Goal: Information Seeking & Learning: Check status

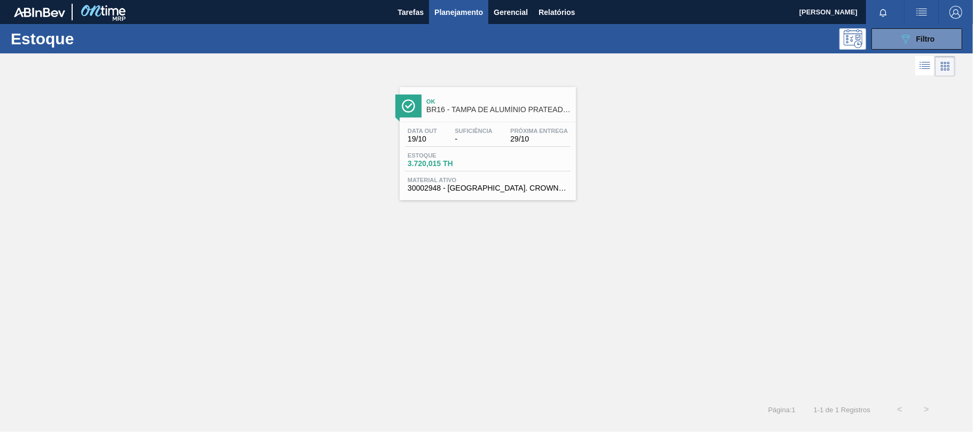
click at [550, 144] on div "Data [DATE] Suficiência - Próxima Entrega 29/10" at bounding box center [488, 137] width 166 height 19
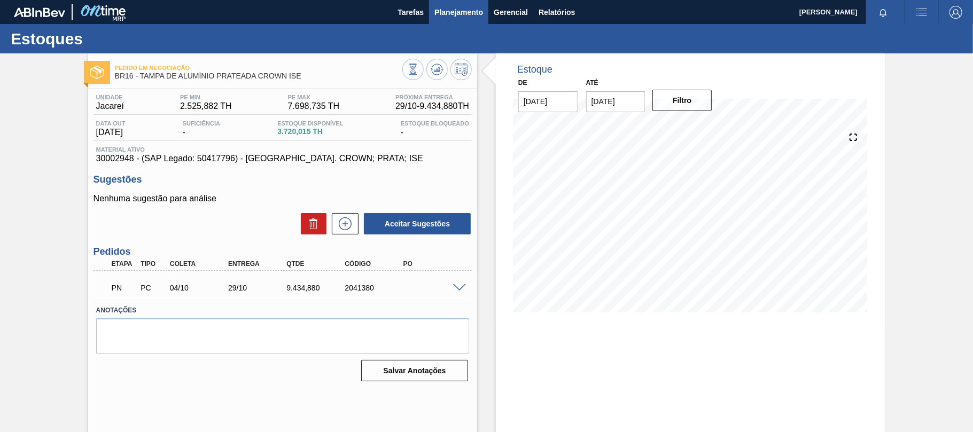
click at [460, 14] on span "Planejamento" at bounding box center [458, 12] width 49 height 13
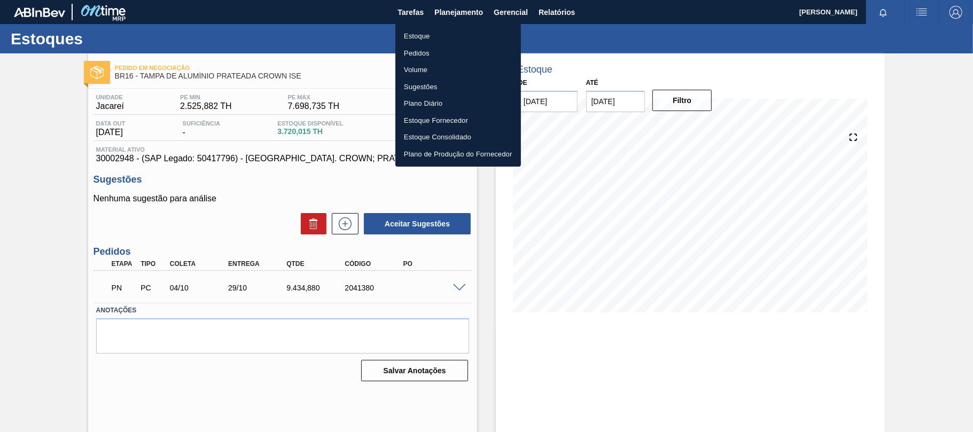
click at [430, 36] on li "Estoque" at bounding box center [458, 36] width 126 height 17
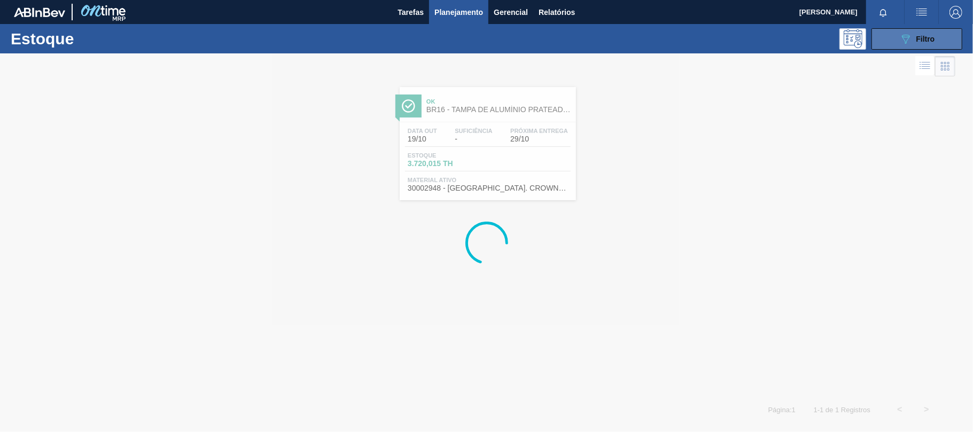
click at [910, 43] on icon "089F7B8B-B2A5-4AFE-B5C0-19BA573D28AC" at bounding box center [905, 39] width 13 height 13
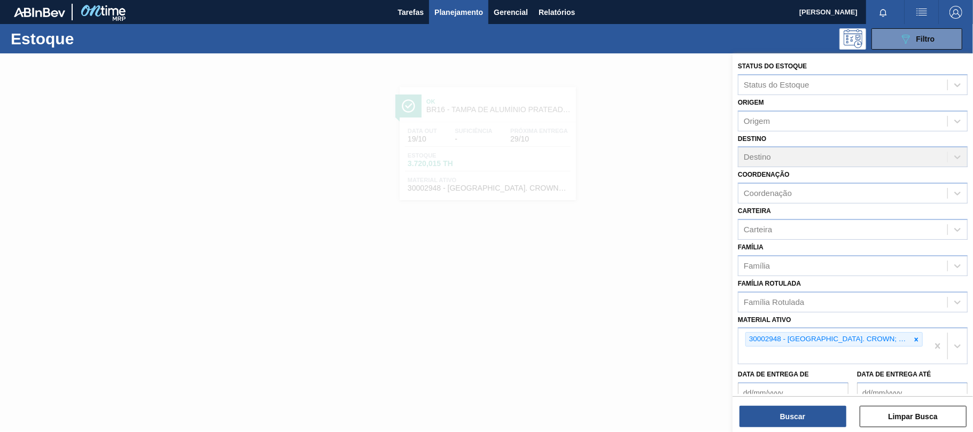
scroll to position [71, 0]
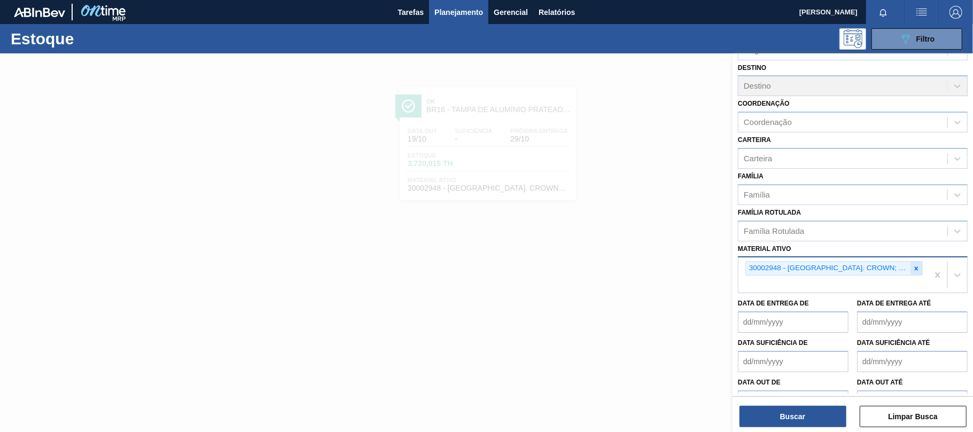
click at [913, 266] on icon at bounding box center [916, 268] width 7 height 7
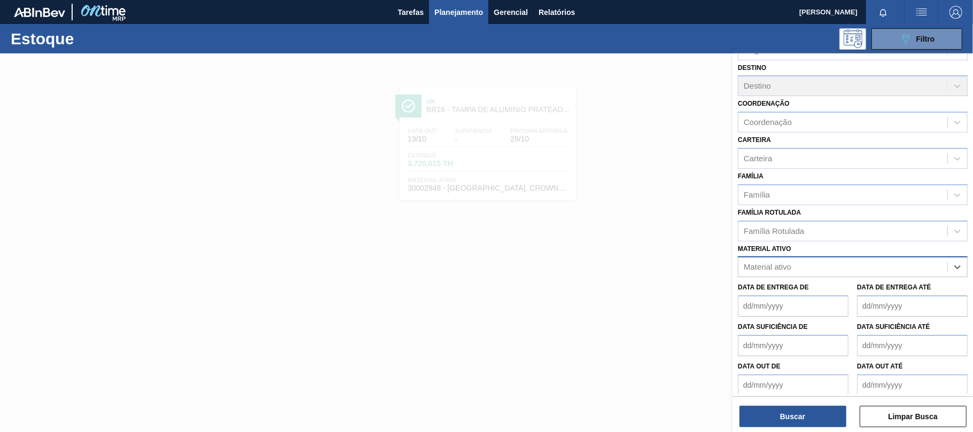
paste ativo "30012510"
type ativo "30012510"
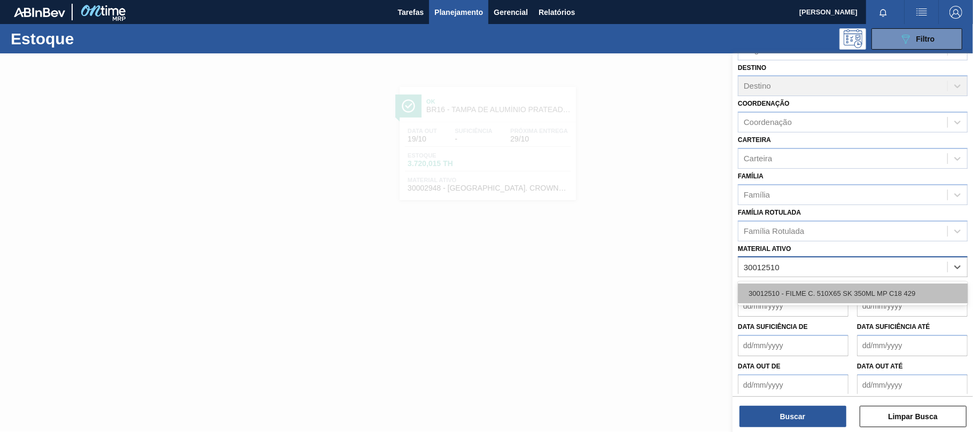
click at [836, 294] on div "30012510 - FILME C. 510X65 SK 350ML MP C18 429" at bounding box center [853, 294] width 230 height 20
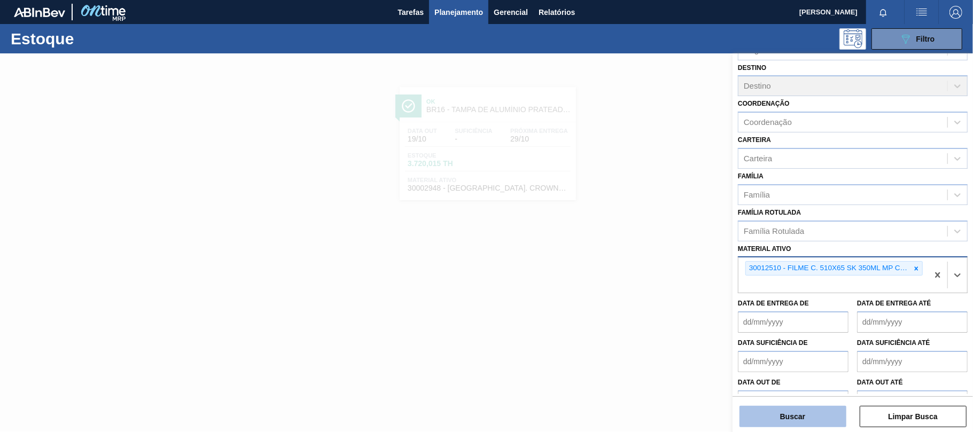
click at [767, 412] on button "Buscar" at bounding box center [792, 416] width 107 height 21
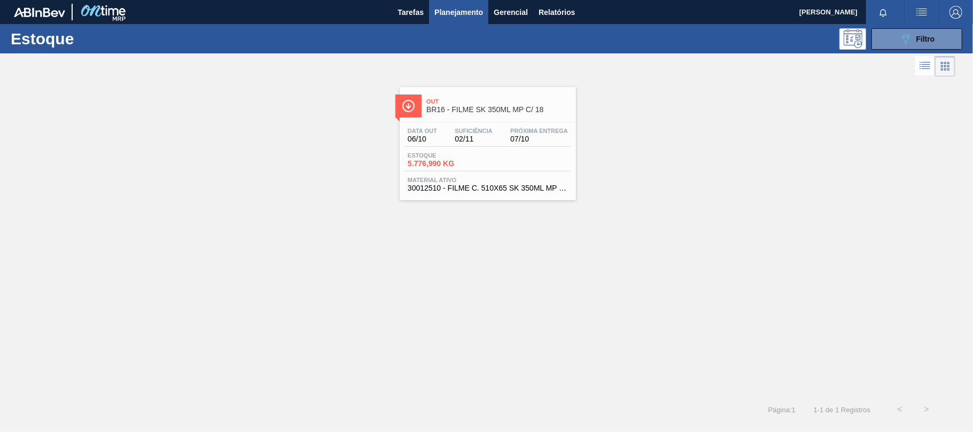
click at [486, 141] on span "02/11" at bounding box center [473, 139] width 37 height 8
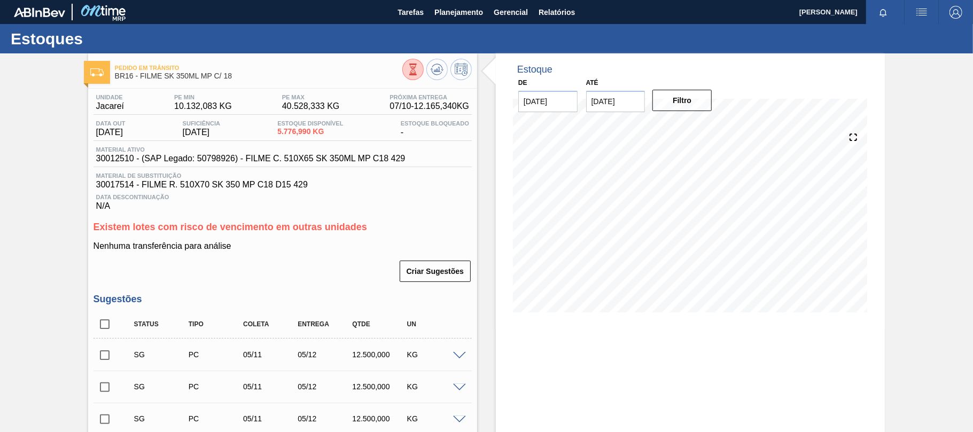
click at [300, 255] on div "Nenhuma transferência para análise Criar Sugestões" at bounding box center [283, 263] width 378 height 42
click at [457, 16] on span "Planejamento" at bounding box center [458, 12] width 49 height 13
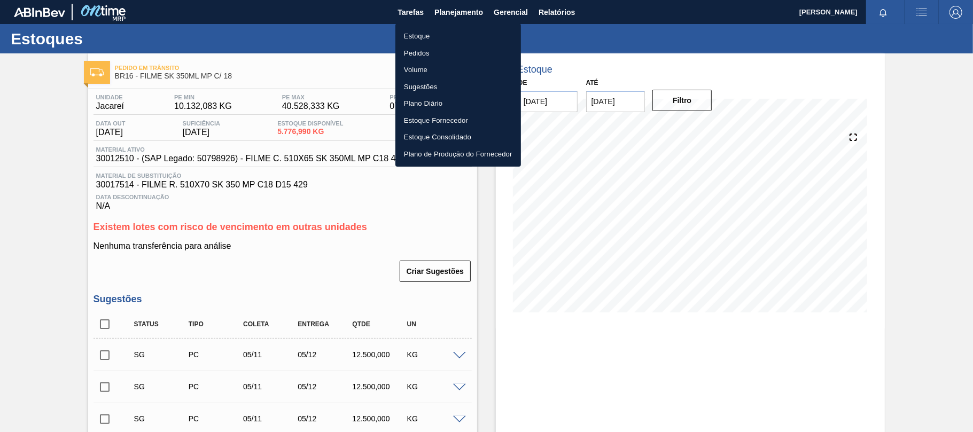
click at [432, 45] on li "Pedidos" at bounding box center [458, 53] width 126 height 17
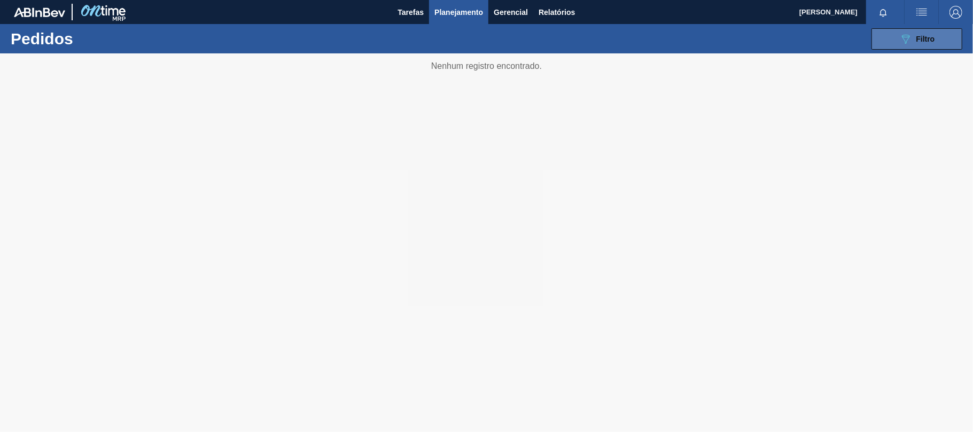
click at [915, 40] on div "089F7B8B-B2A5-4AFE-B5C0-19BA573D28AC Filtro" at bounding box center [917, 39] width 36 height 13
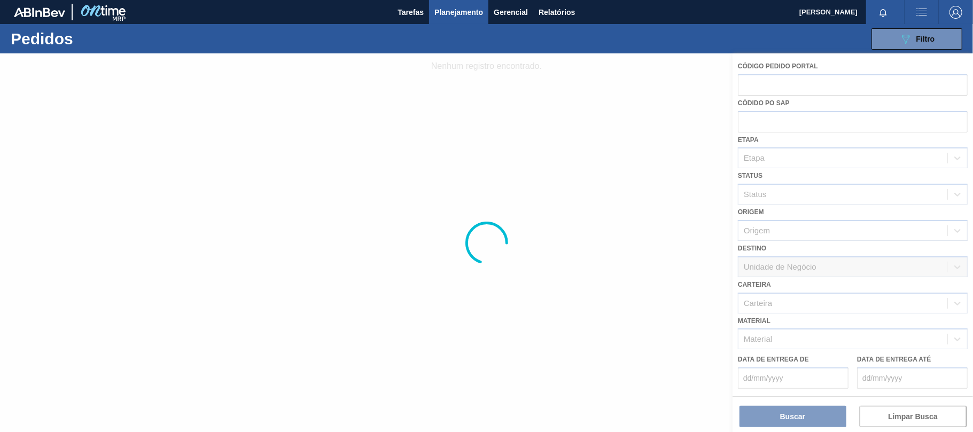
click at [565, 79] on div at bounding box center [486, 242] width 973 height 379
click at [449, 18] on button "Planejamento" at bounding box center [458, 12] width 59 height 24
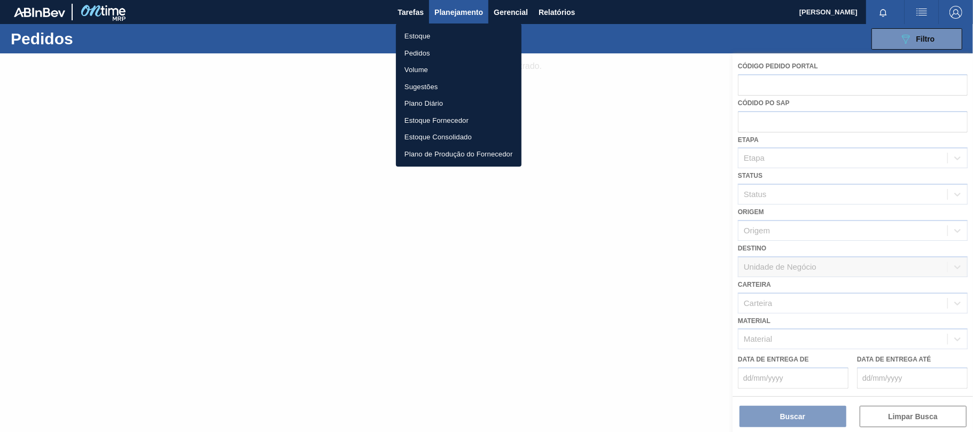
click at [453, 40] on li "Estoque" at bounding box center [459, 36] width 126 height 17
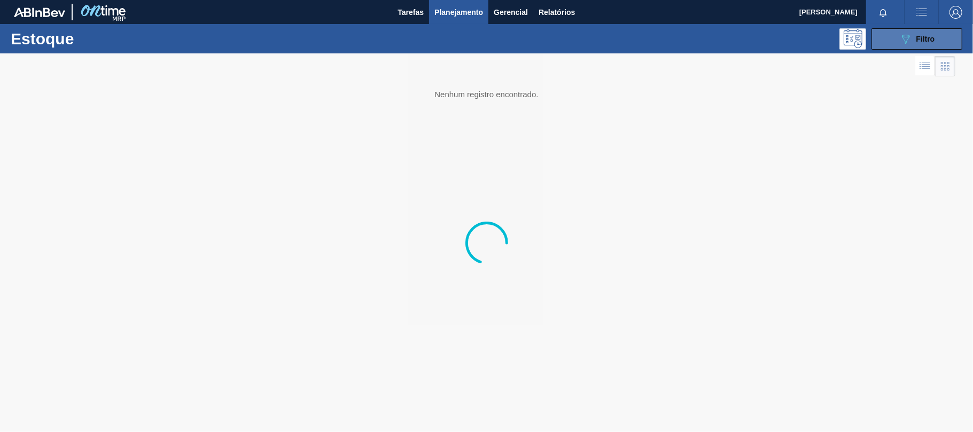
click at [893, 43] on button "089F7B8B-B2A5-4AFE-B5C0-19BA573D28AC Filtro" at bounding box center [916, 38] width 91 height 21
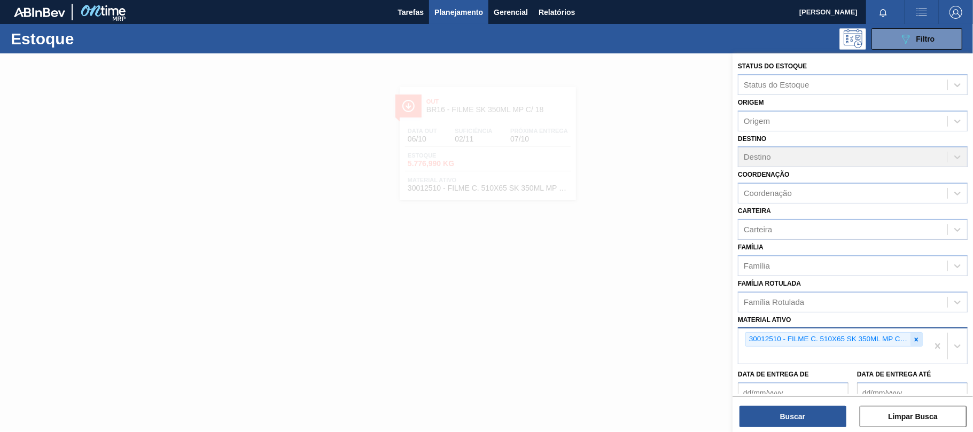
click at [919, 339] on div at bounding box center [916, 339] width 12 height 13
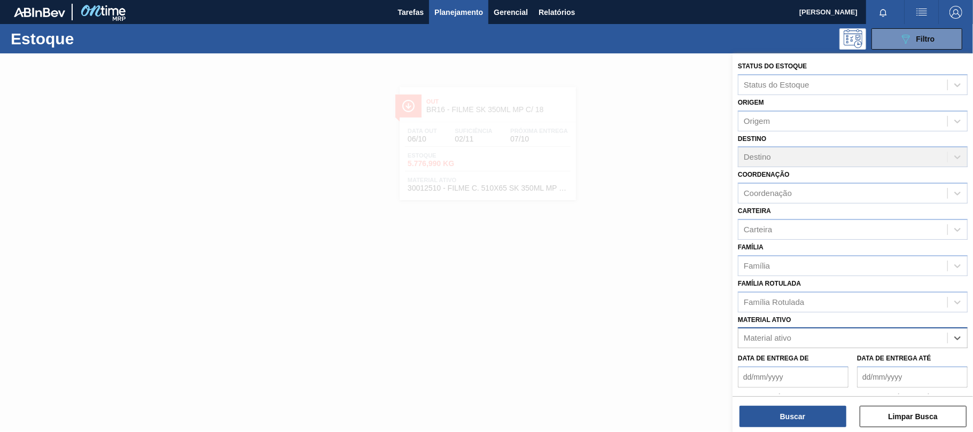
paste ativo "30012506"
type ativo "30012506"
click at [821, 362] on div "30012506 - FILME C. 510X65 AP 350ML MP C18 429" at bounding box center [853, 365] width 230 height 20
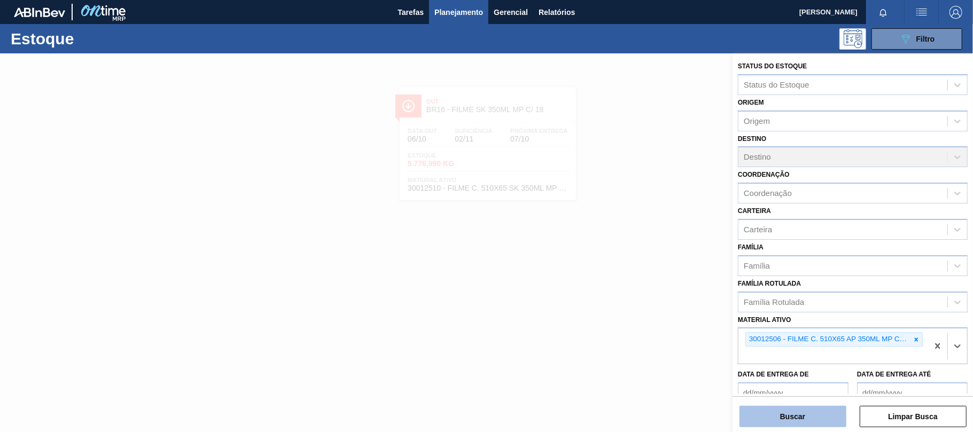
click at [799, 420] on button "Buscar" at bounding box center [792, 416] width 107 height 21
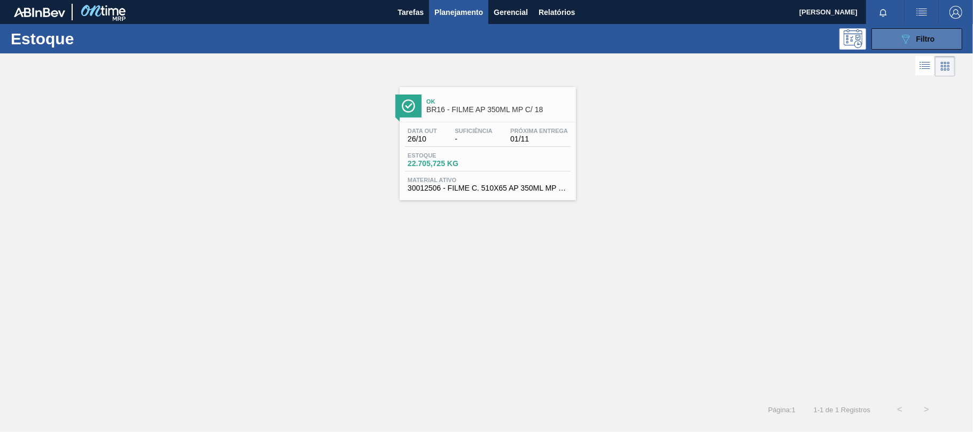
click at [900, 41] on icon "089F7B8B-B2A5-4AFE-B5C0-19BA573D28AC" at bounding box center [905, 39] width 13 height 13
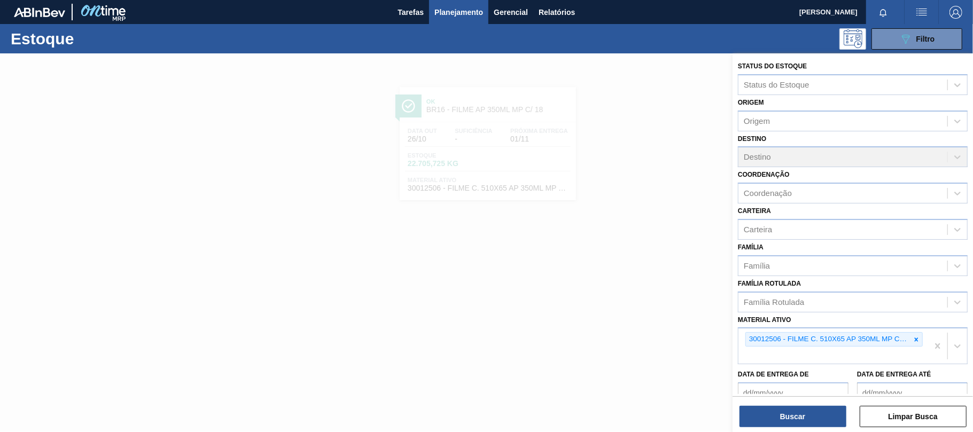
click at [492, 141] on div at bounding box center [486, 269] width 973 height 432
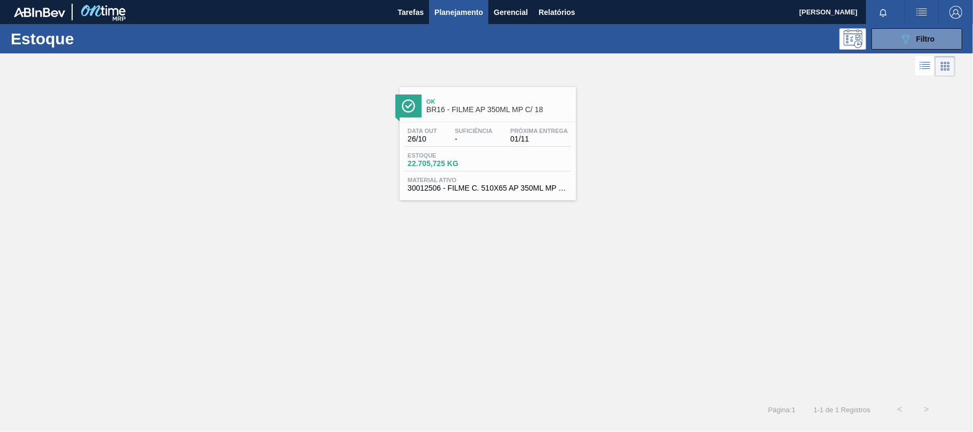
click at [492, 141] on div at bounding box center [486, 269] width 973 height 432
click at [492, 141] on span "-" at bounding box center [473, 139] width 37 height 8
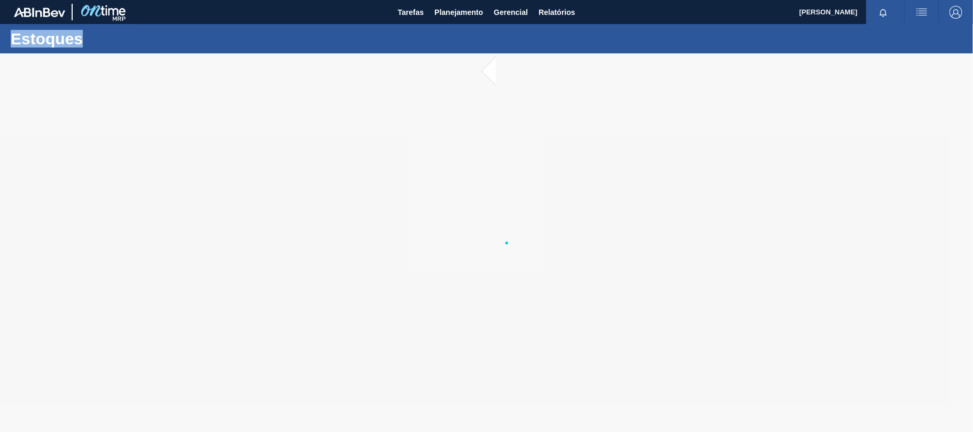
click at [490, 141] on div at bounding box center [486, 242] width 973 height 379
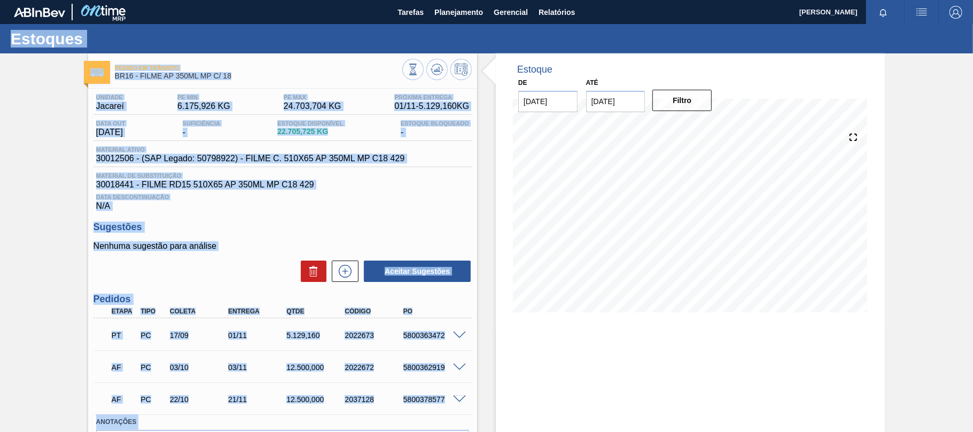
click at [286, 167] on div "Material ativo 30012506 - (SAP Legado: 50798922) - FILME C. 510X65 AP 350ML MP …" at bounding box center [283, 156] width 378 height 21
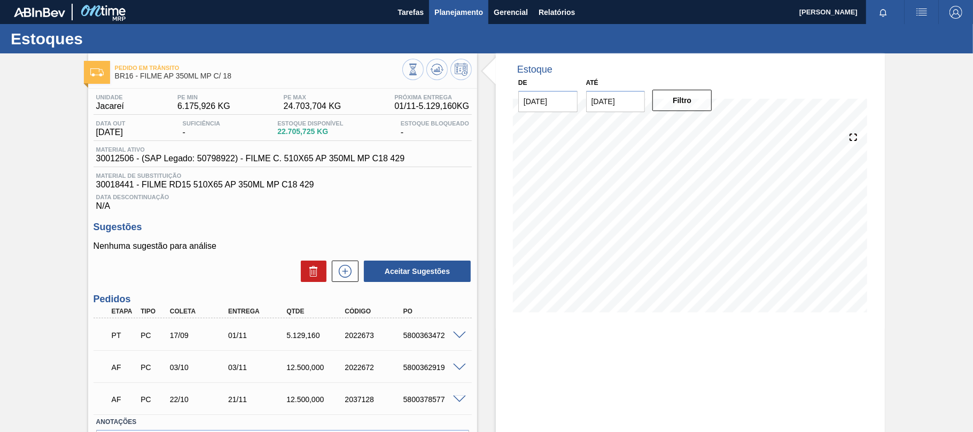
click at [449, 13] on span "Planejamento" at bounding box center [458, 12] width 49 height 13
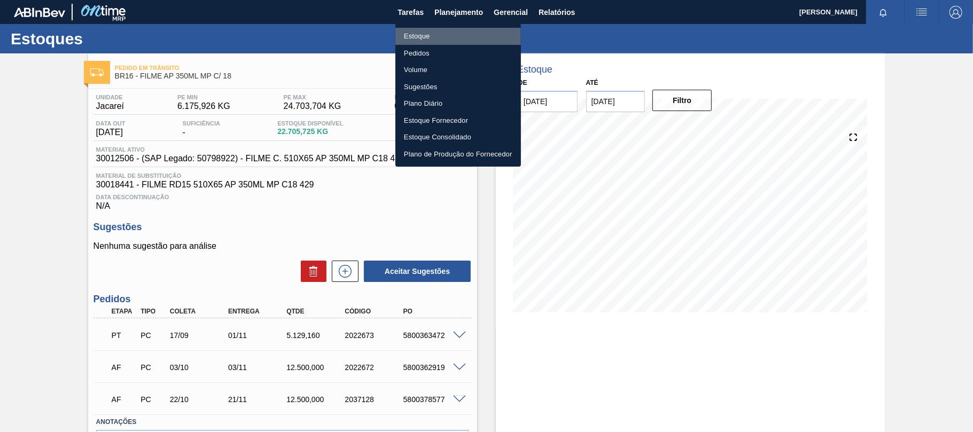
click at [432, 36] on li "Estoque" at bounding box center [458, 36] width 126 height 17
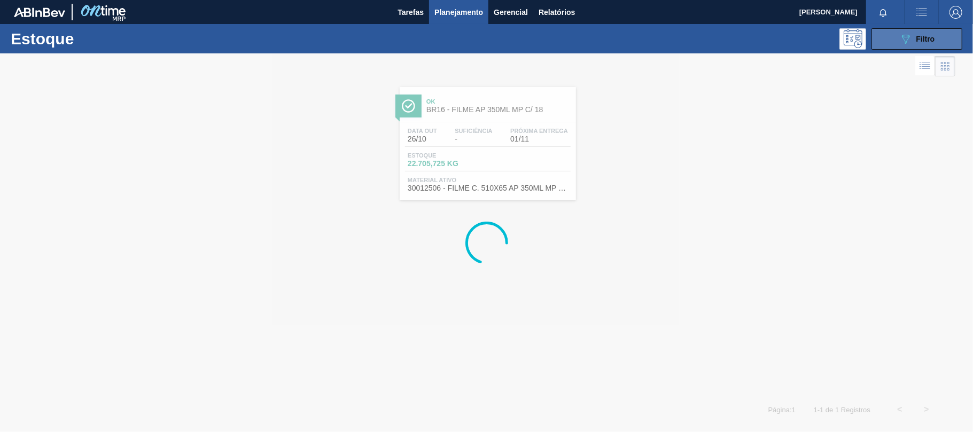
click at [892, 42] on button "089F7B8B-B2A5-4AFE-B5C0-19BA573D28AC Filtro" at bounding box center [916, 38] width 91 height 21
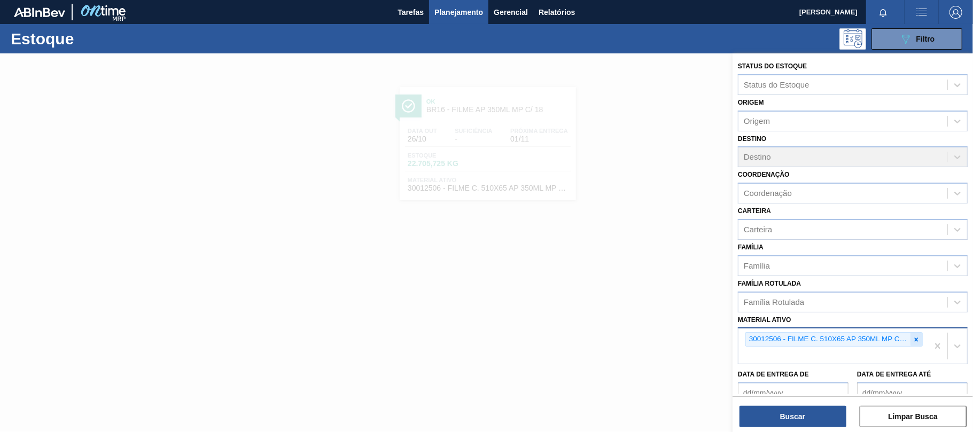
click at [913, 342] on icon at bounding box center [916, 339] width 7 height 7
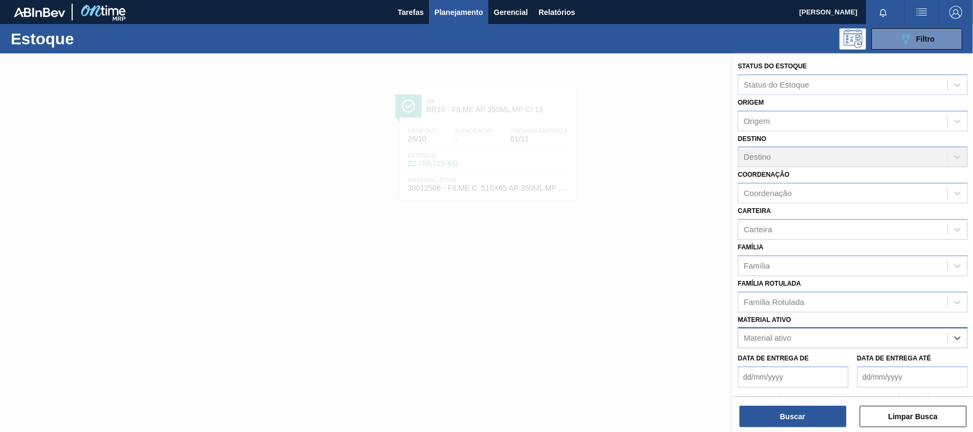
paste ativo "30033729"
type ativo "30033729"
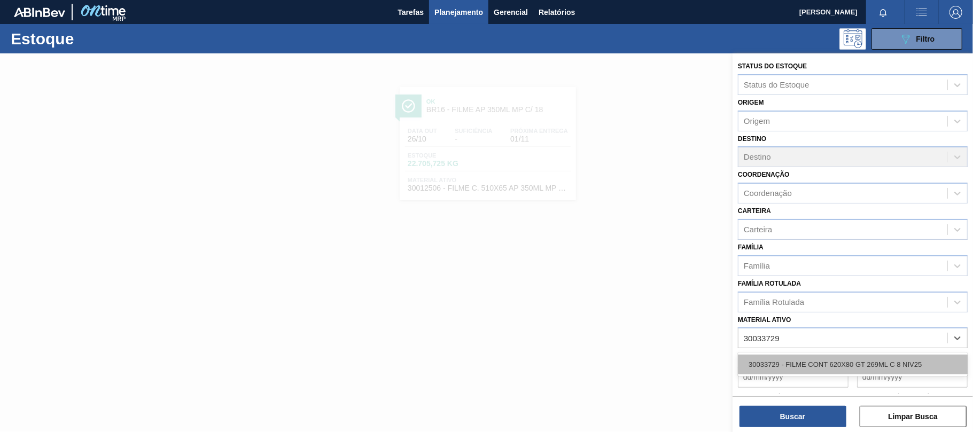
click at [830, 366] on div "30033729 - FILME CONT 620X80 GT 269ML C 8 NIV25" at bounding box center [853, 365] width 230 height 20
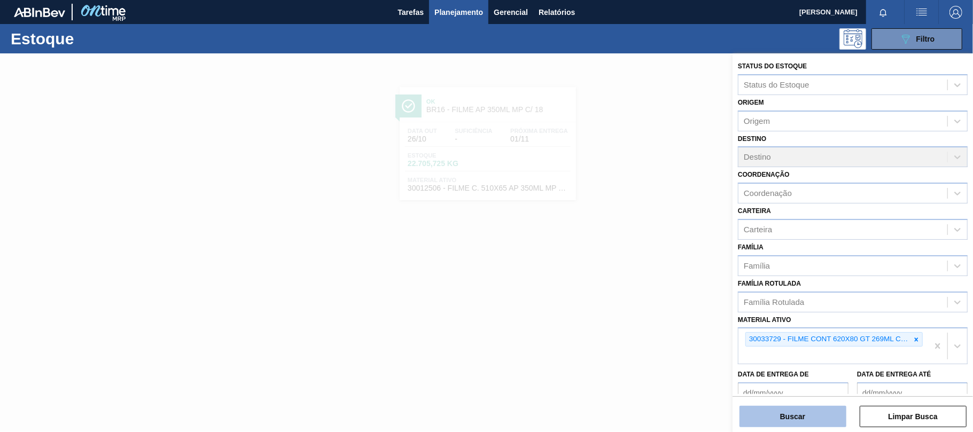
click at [798, 409] on button "Buscar" at bounding box center [792, 416] width 107 height 21
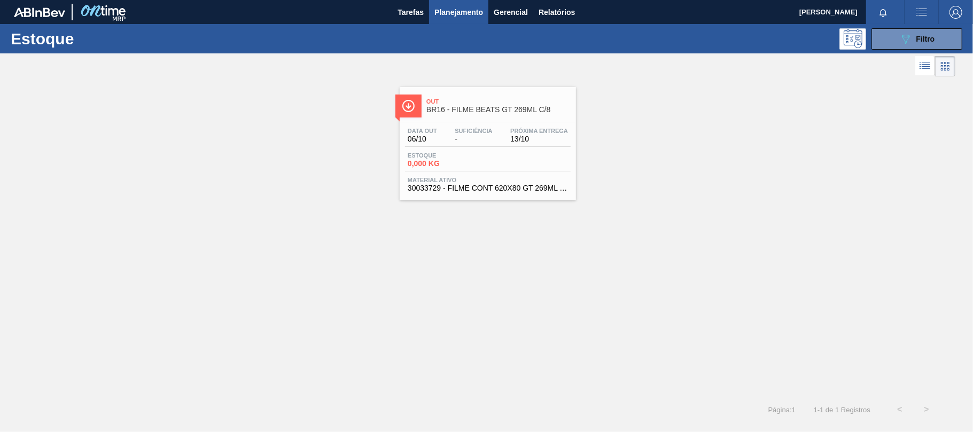
click at [516, 152] on div "Data [DATE] Suficiência - Próxima Entrega 13/10 Estoque 0,000 KG Material ativo…" at bounding box center [488, 158] width 176 height 73
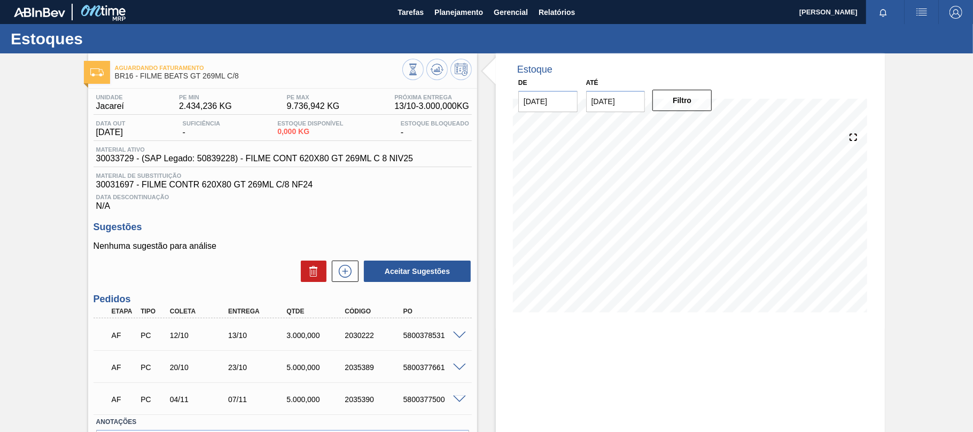
scroll to position [71, 0]
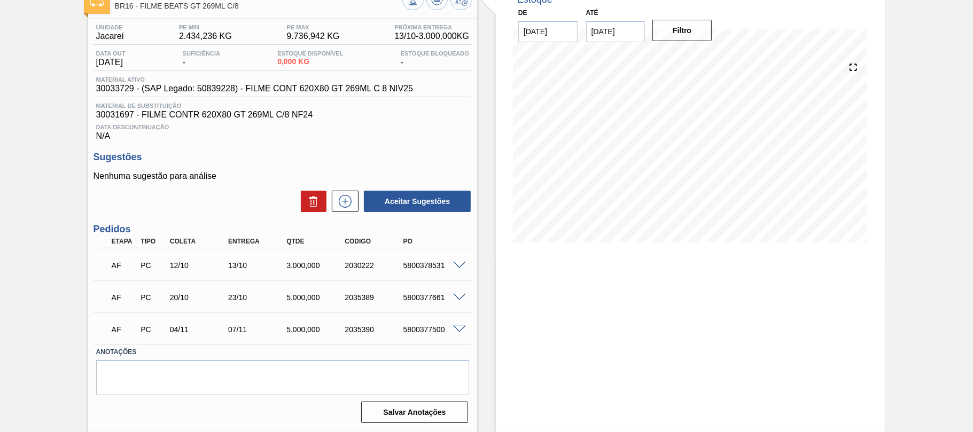
click at [458, 268] on span at bounding box center [459, 266] width 13 height 8
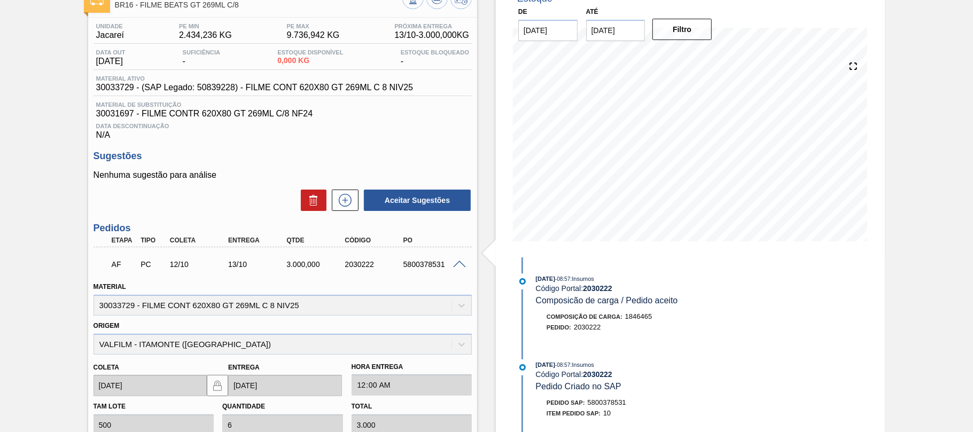
click at [416, 270] on div "AF PC 12/10 13/10 3.000,000 2030222 5800378531" at bounding box center [280, 263] width 350 height 21
click at [454, 261] on span at bounding box center [459, 265] width 13 height 8
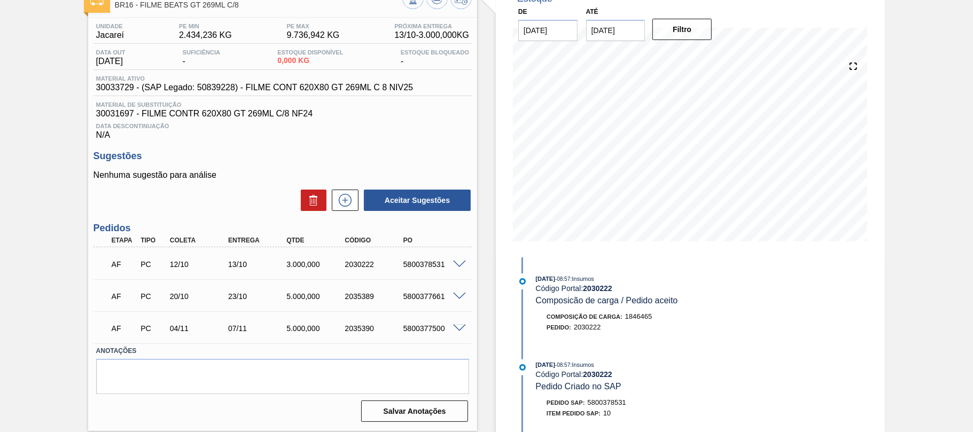
scroll to position [0, 0]
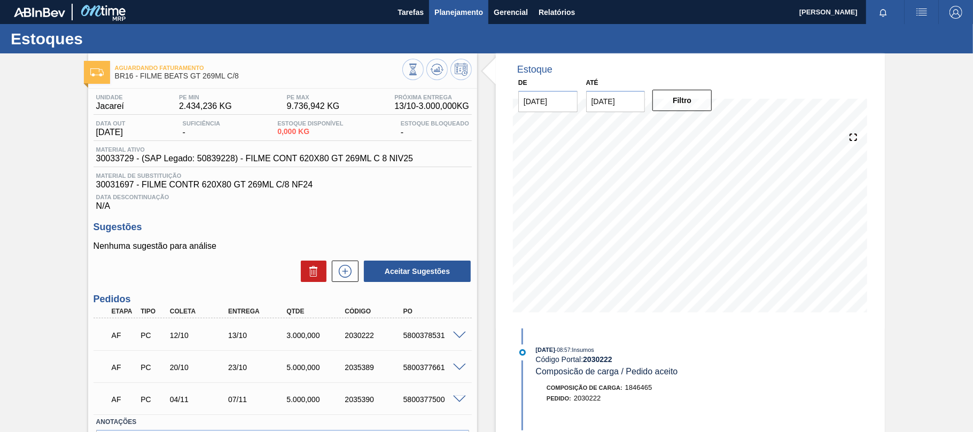
click at [450, 18] on button "Planejamento" at bounding box center [458, 12] width 59 height 24
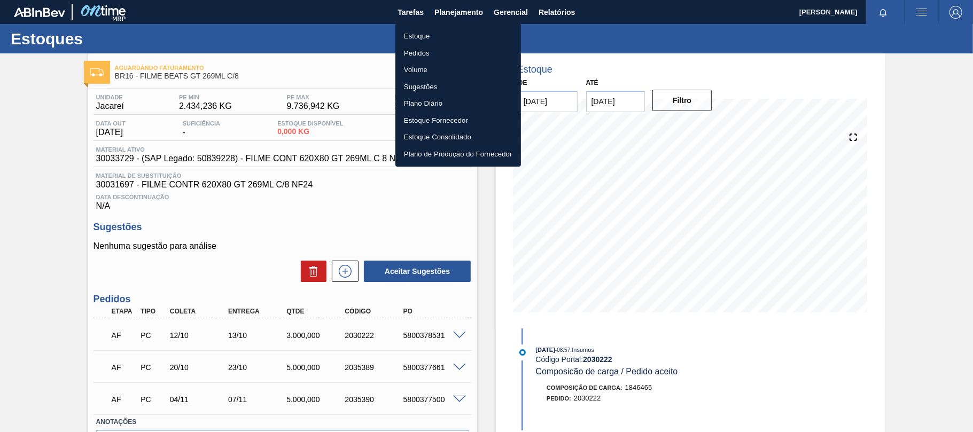
click at [430, 34] on li "Estoque" at bounding box center [458, 36] width 126 height 17
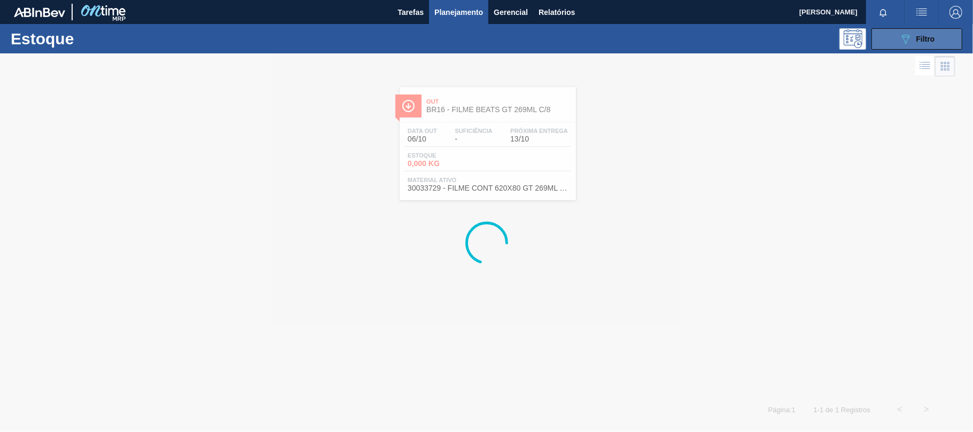
click at [903, 43] on icon "089F7B8B-B2A5-4AFE-B5C0-19BA573D28AC" at bounding box center [905, 39] width 13 height 13
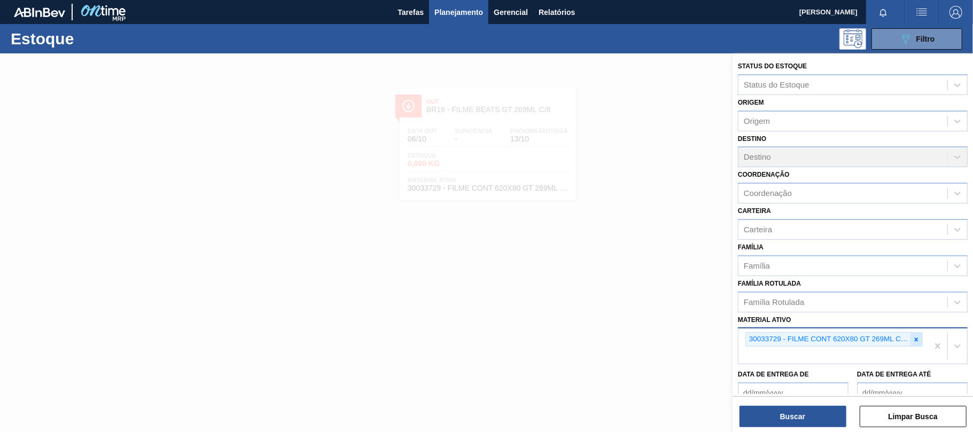
click at [917, 340] on icon at bounding box center [916, 339] width 7 height 7
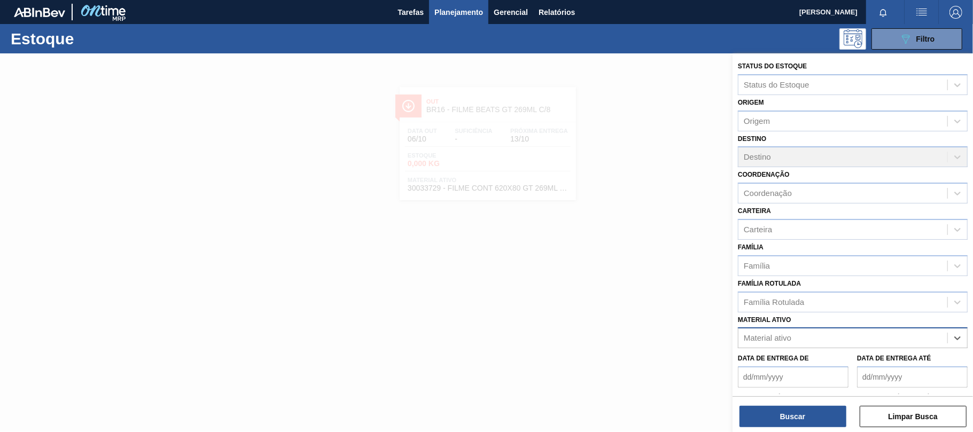
paste ativo "30033775"
type ativo "30033775"
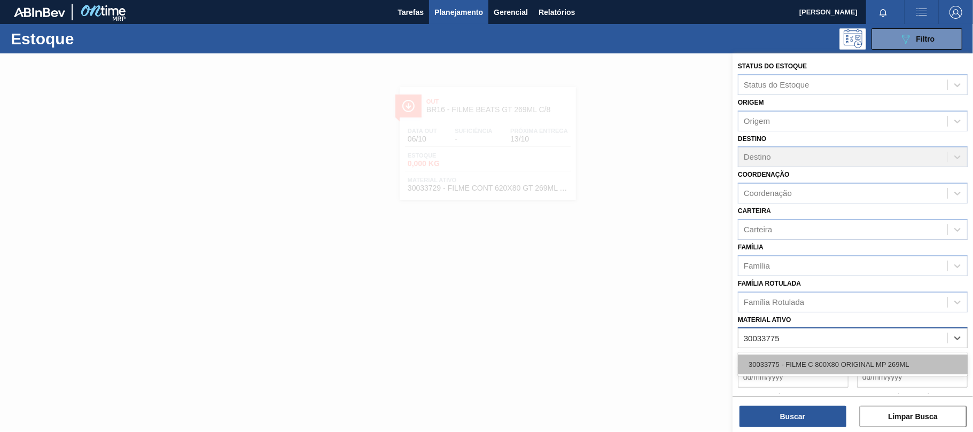
click at [796, 357] on div "30033775 - FILME C 800X80 ORIGINAL MP 269ML" at bounding box center [853, 365] width 230 height 20
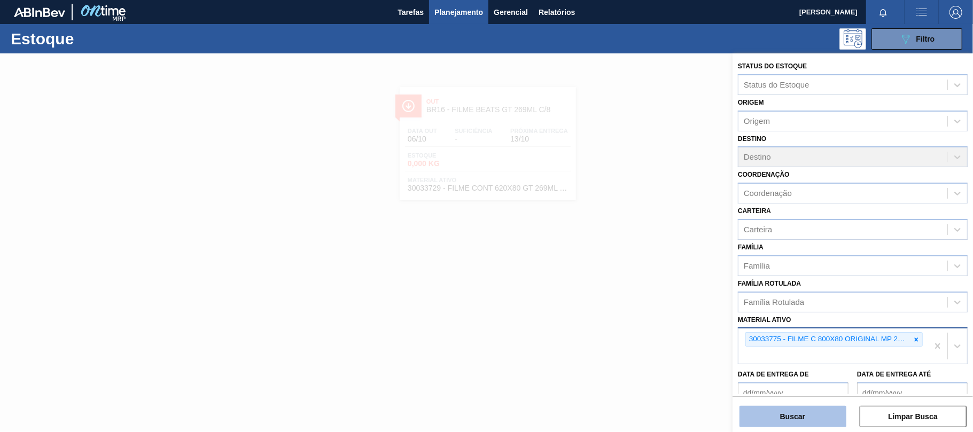
click at [785, 408] on button "Buscar" at bounding box center [792, 416] width 107 height 21
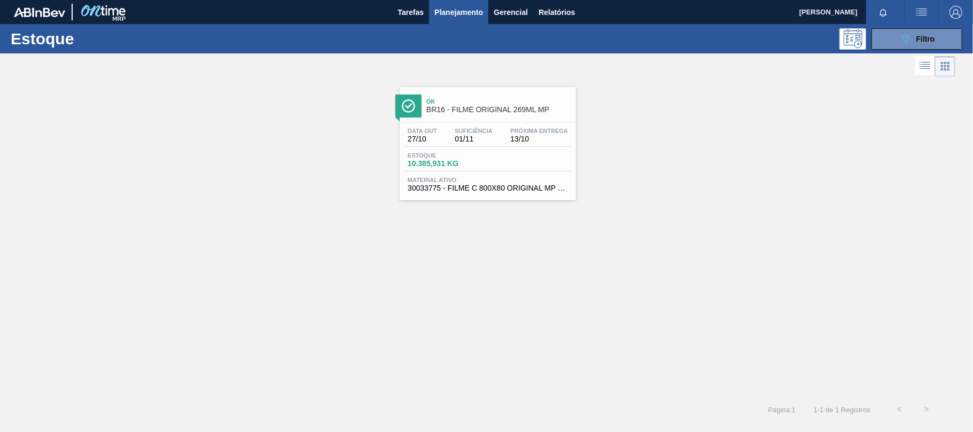
click at [481, 124] on div "Data [DATE] Suficiência 01/11 Próxima Entrega 13/10 Estoque 10.385,931 KG Mater…" at bounding box center [488, 158] width 176 height 73
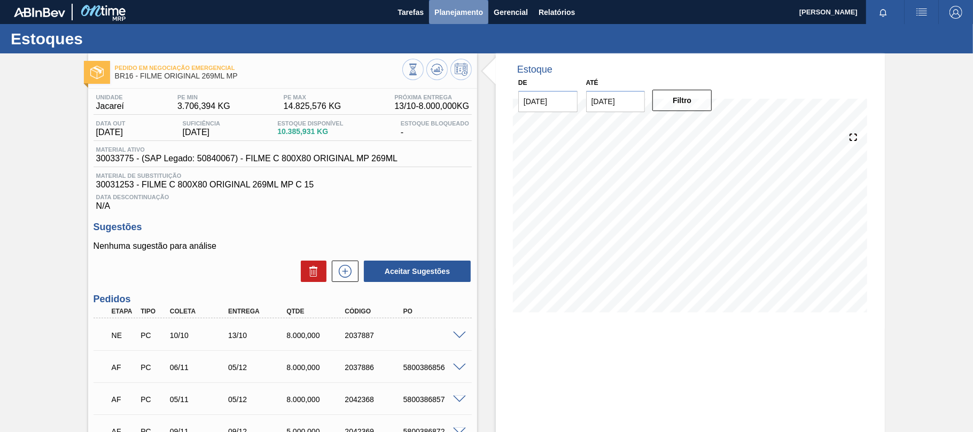
click at [454, 16] on span "Planejamento" at bounding box center [458, 12] width 49 height 13
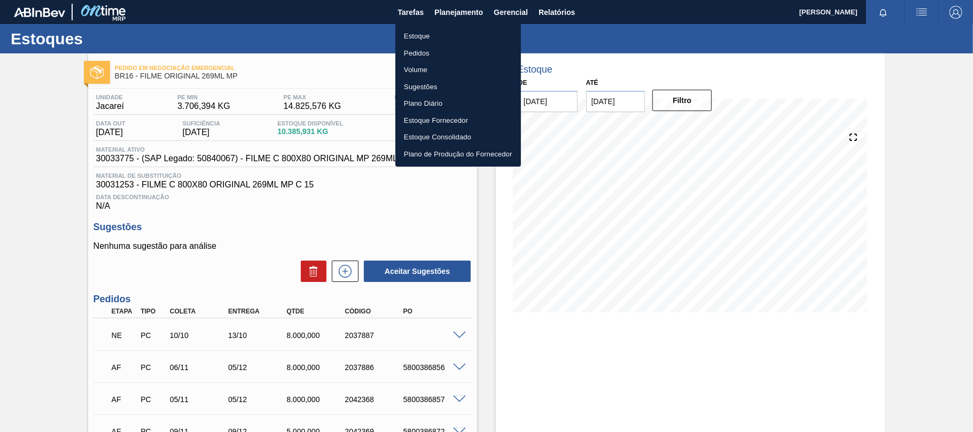
click at [207, 180] on div at bounding box center [486, 216] width 973 height 432
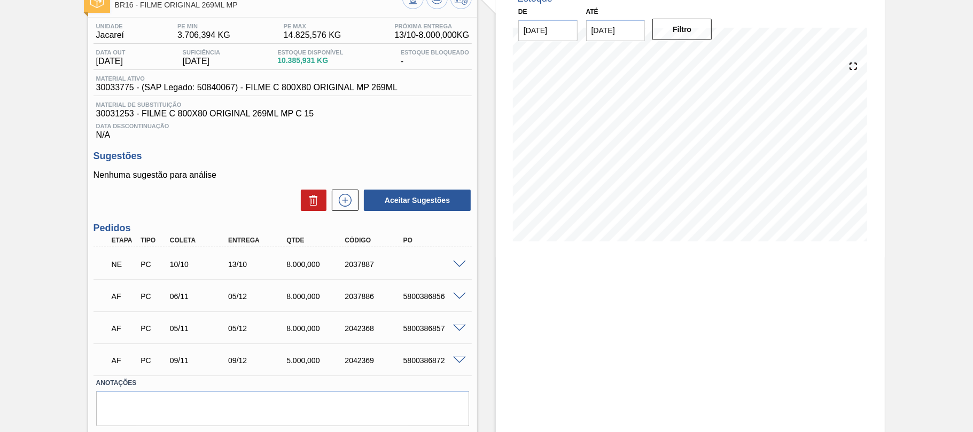
scroll to position [103, 0]
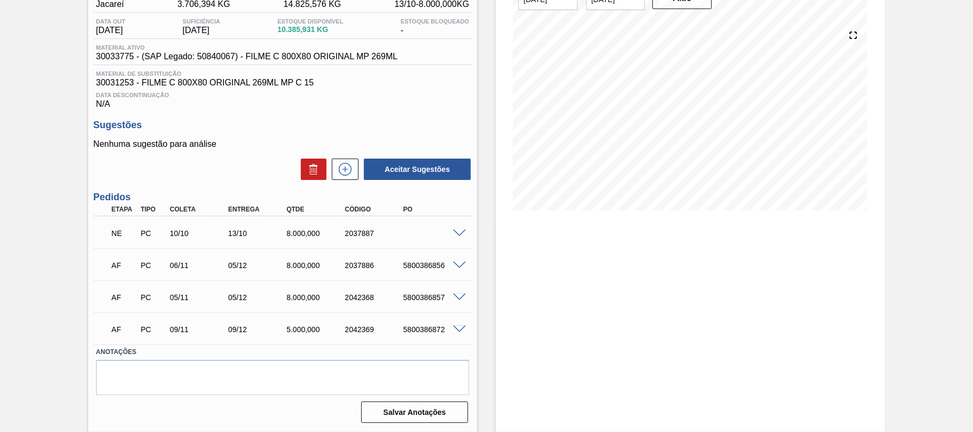
click at [460, 231] on span at bounding box center [459, 234] width 13 height 8
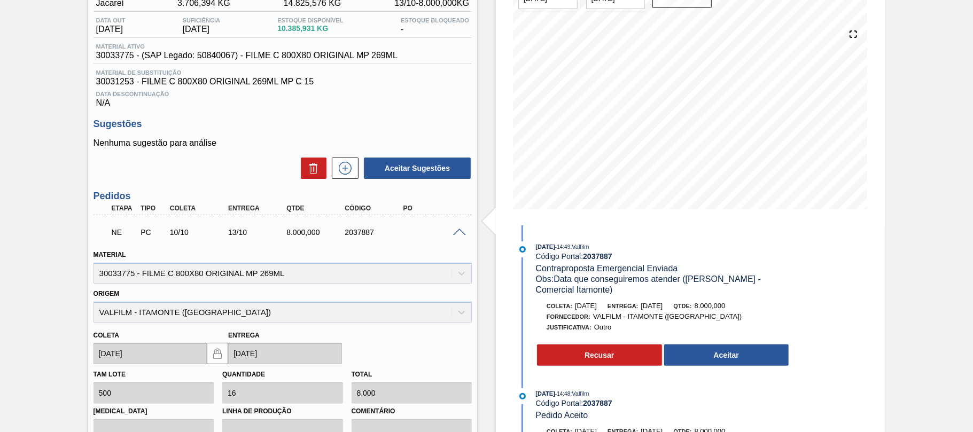
click at [453, 236] on span at bounding box center [459, 233] width 13 height 8
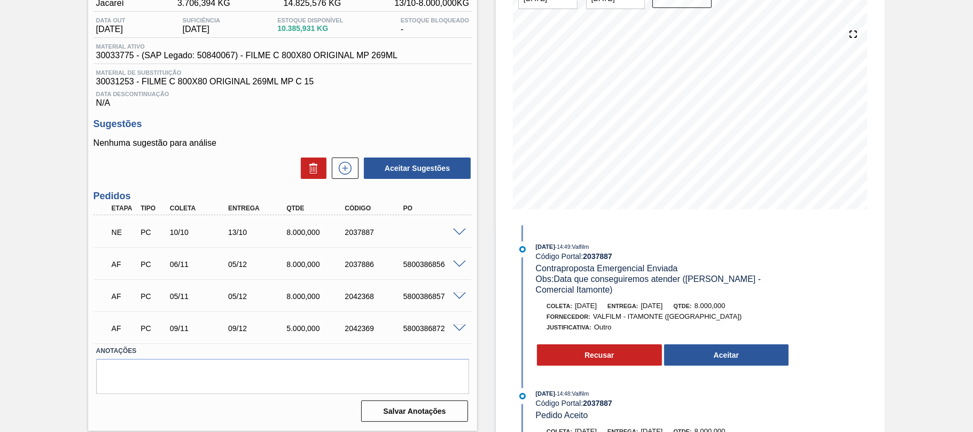
scroll to position [0, 0]
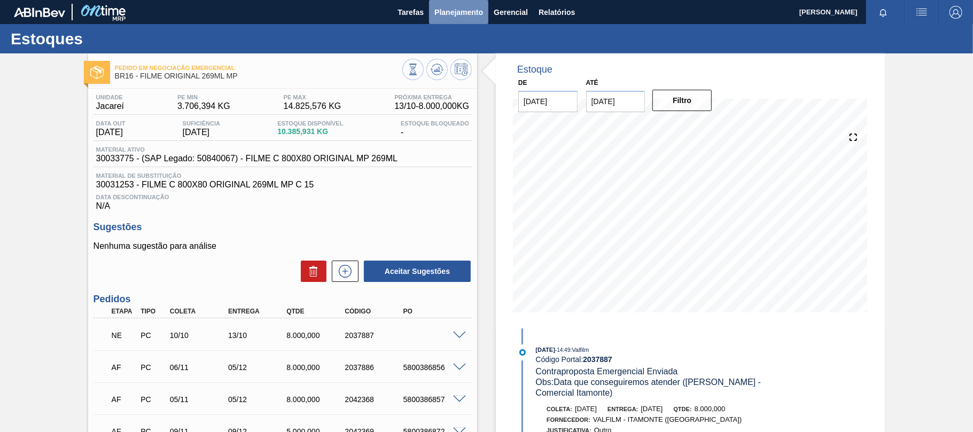
click at [463, 13] on span "Planejamento" at bounding box center [458, 12] width 49 height 13
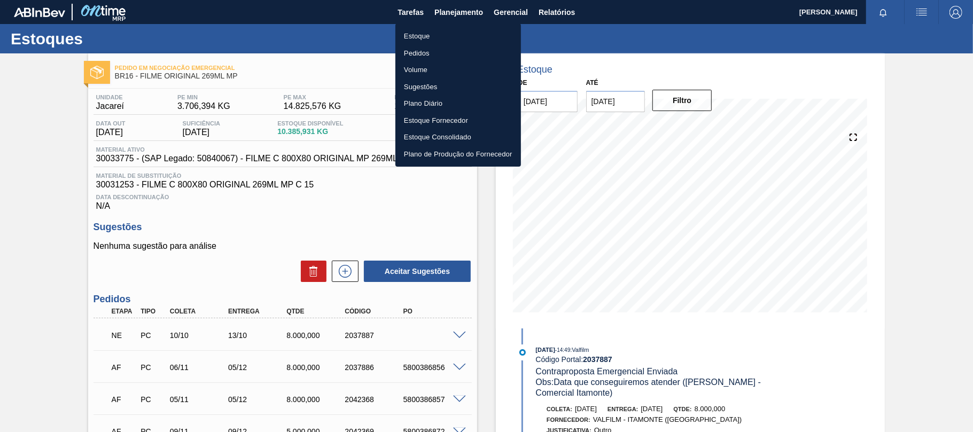
click at [419, 37] on li "Estoque" at bounding box center [458, 36] width 126 height 17
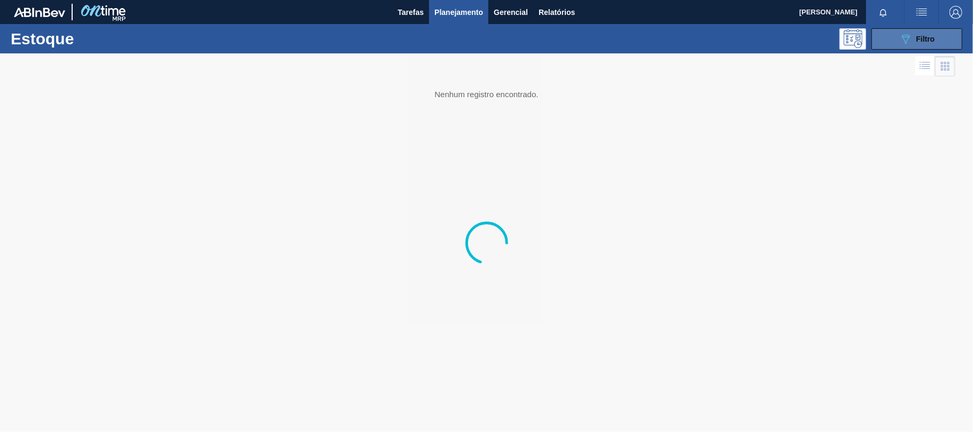
click at [914, 46] on button "089F7B8B-B2A5-4AFE-B5C0-19BA573D28AC Filtro" at bounding box center [916, 38] width 91 height 21
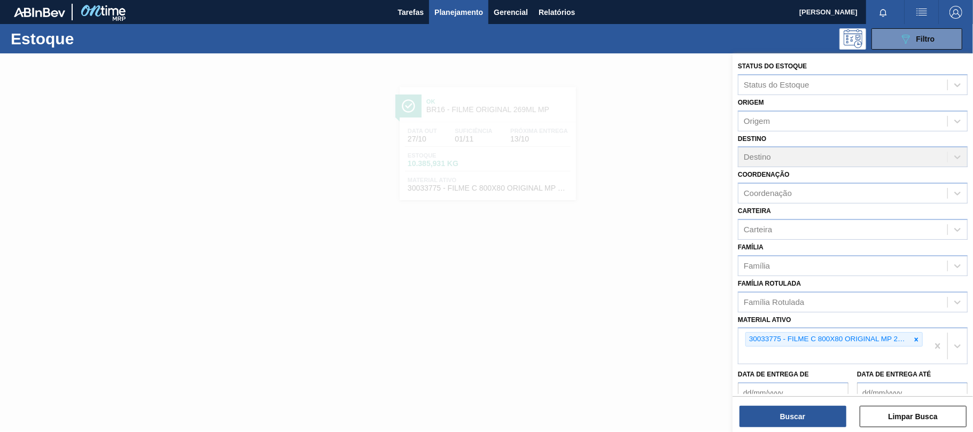
click at [919, 338] on div at bounding box center [916, 339] width 12 height 13
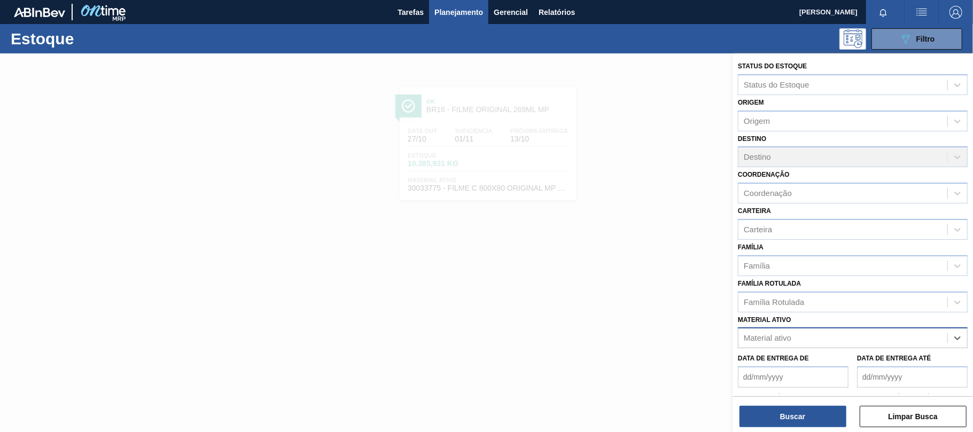
paste ativo "30031884"
type ativo "30031884"
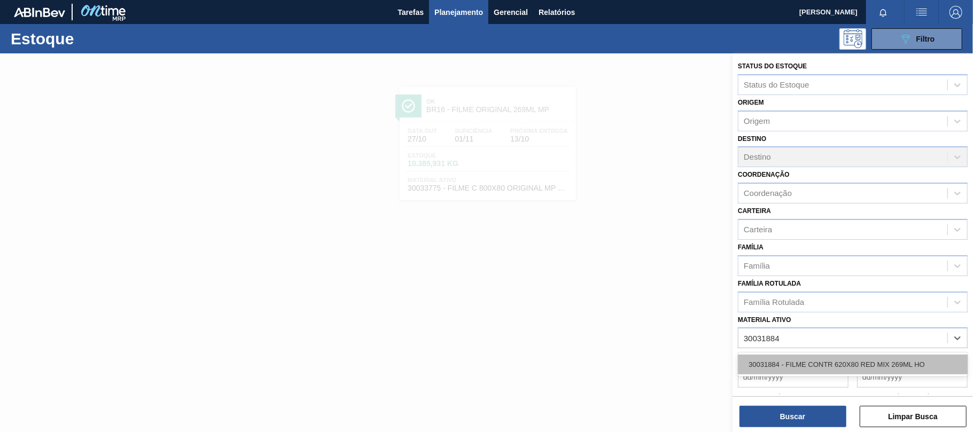
click at [804, 364] on div "30031884 - FILME CONTR 620X80 RED MIX 269ML HO" at bounding box center [853, 365] width 230 height 20
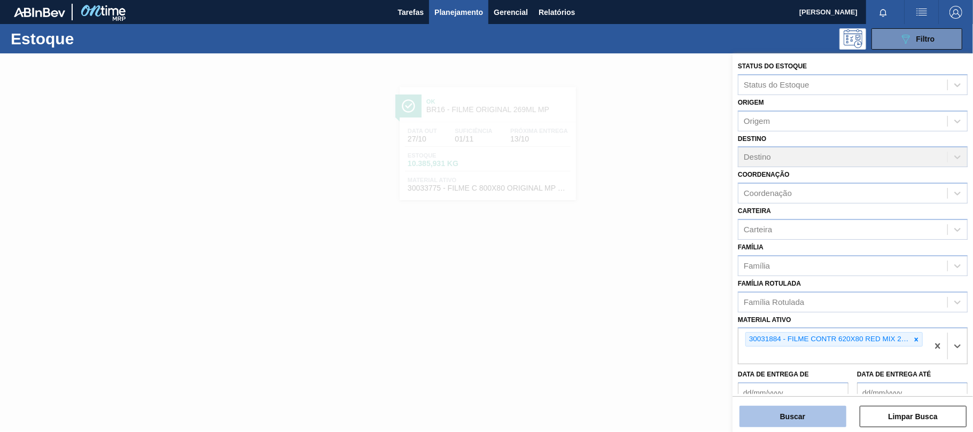
click at [793, 422] on button "Buscar" at bounding box center [792, 416] width 107 height 21
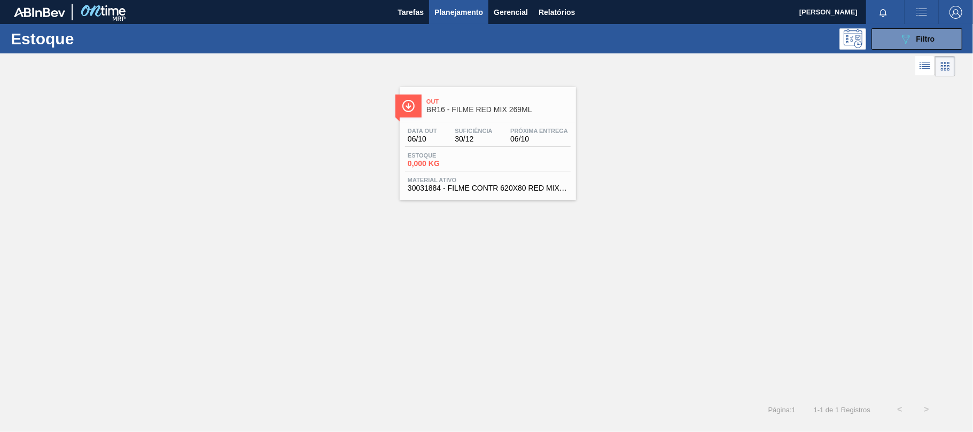
drag, startPoint x: 497, startPoint y: 154, endPoint x: 519, endPoint y: 167, distance: 25.8
click at [498, 154] on div "Estoque 0,000 KG" at bounding box center [488, 161] width 166 height 19
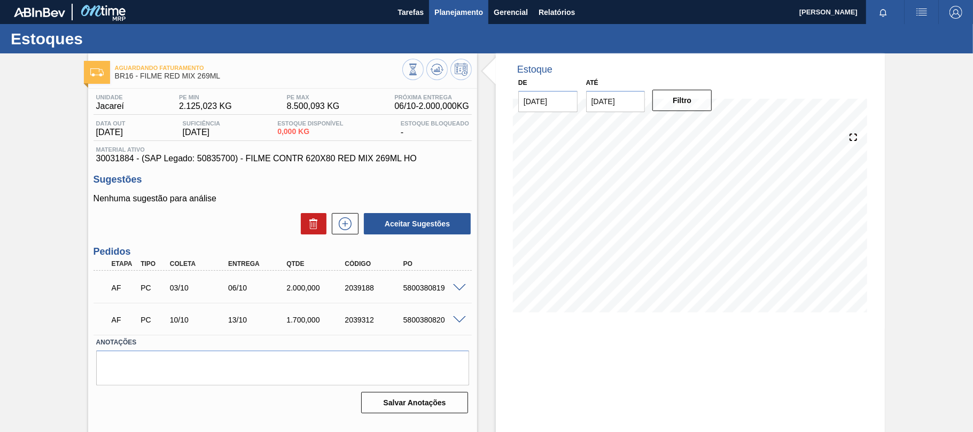
click at [448, 7] on span "Planejamento" at bounding box center [458, 12] width 49 height 13
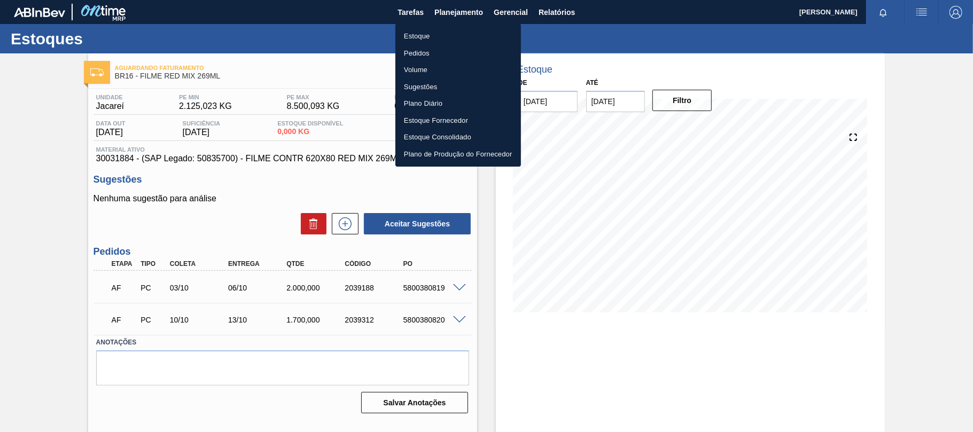
click at [415, 27] on ul "Estoque Pedidos Volume Sugestões Plano Diário Estoque Fornecedor Estoque Consol…" at bounding box center [458, 95] width 126 height 143
click at [417, 34] on li "Estoque" at bounding box center [458, 36] width 126 height 17
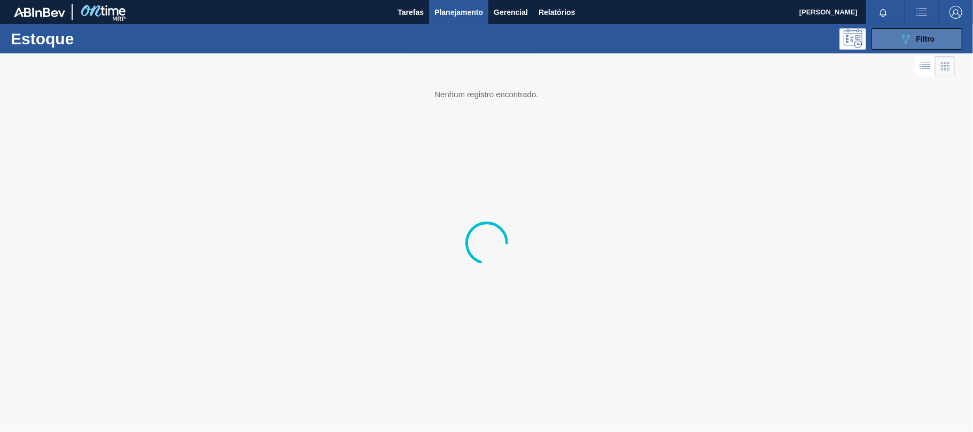
click at [940, 37] on button "089F7B8B-B2A5-4AFE-B5C0-19BA573D28AC Filtro" at bounding box center [916, 38] width 91 height 21
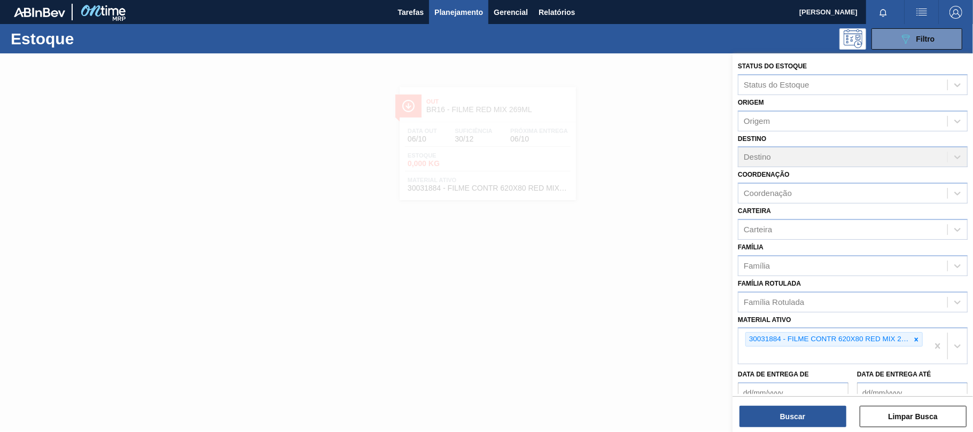
click at [914, 342] on div at bounding box center [916, 339] width 12 height 13
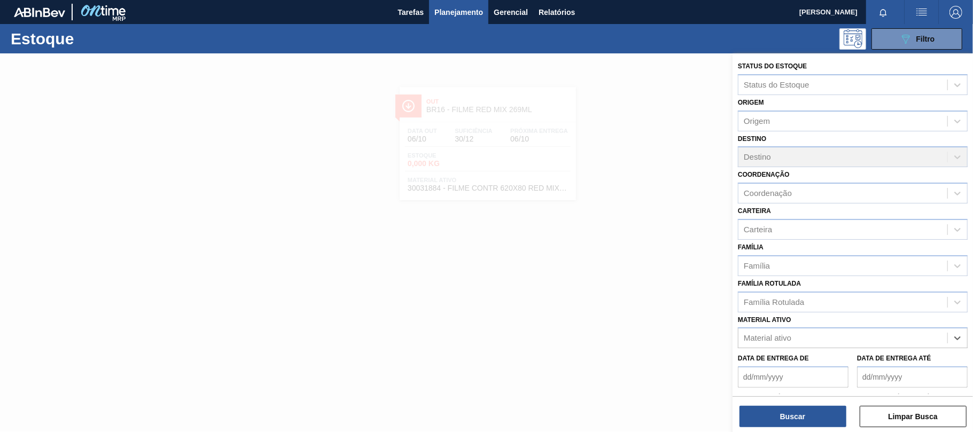
paste ativo "30034180"
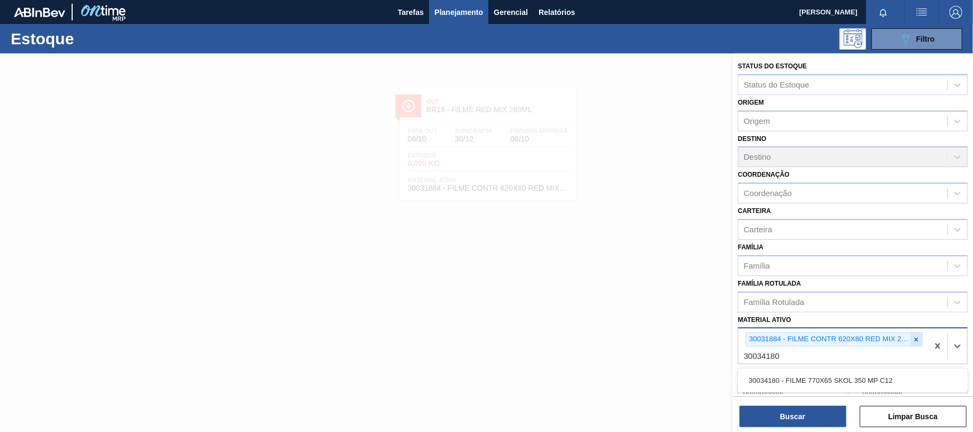
click at [914, 341] on icon at bounding box center [916, 339] width 7 height 7
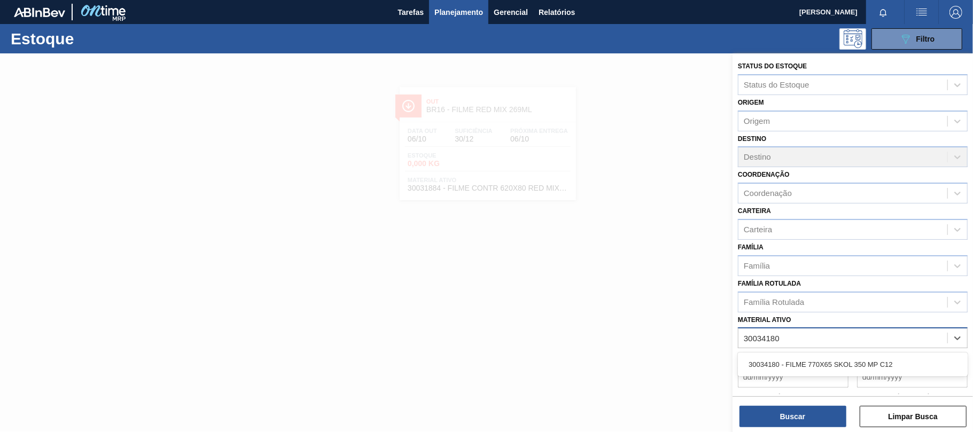
paste ativo "30034180"
type ativo "[CREDIT_CARD_NUMBER]"
drag, startPoint x: 830, startPoint y: 334, endPoint x: 609, endPoint y: 336, distance: 220.7
click at [733, 336] on div "Status do Estoque Status do Estoque Origem Origem Destino Destino Coordenação C…" at bounding box center [853, 269] width 240 height 432
paste ativo "30034180"
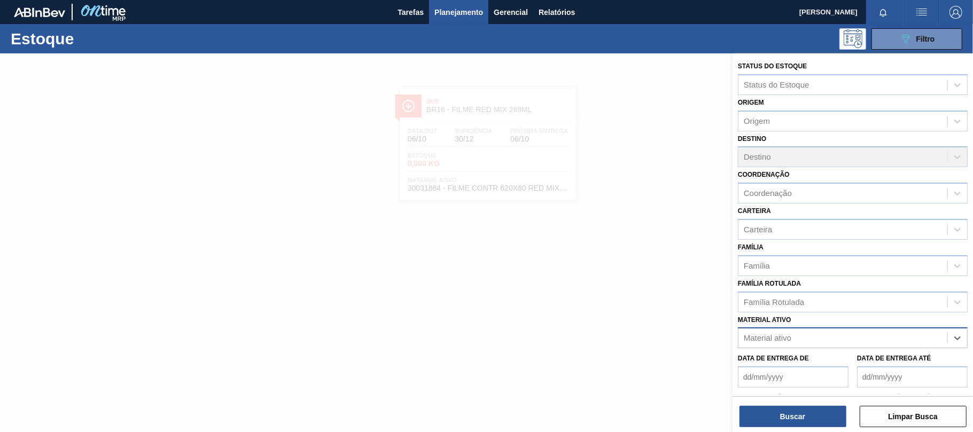
type ativo "30034180"
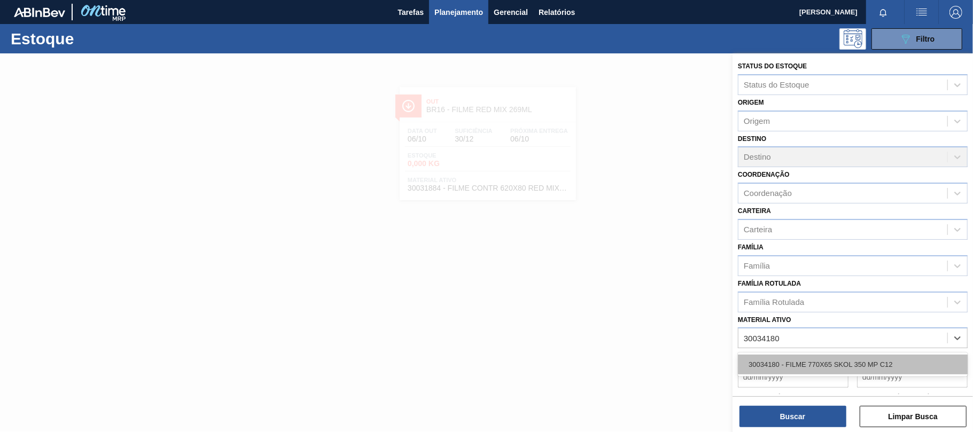
click at [795, 361] on div "30034180 - FILME 770X65 SKOL 350 MP C12" at bounding box center [853, 365] width 230 height 20
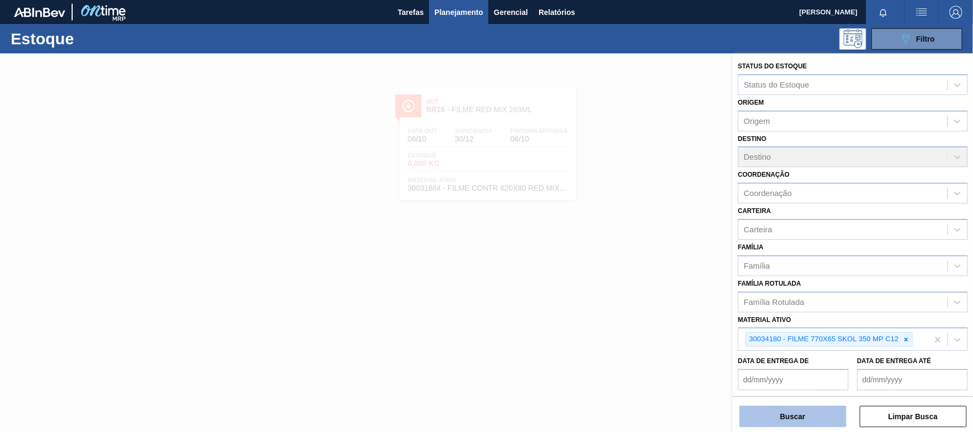
click at [789, 412] on button "Buscar" at bounding box center [792, 416] width 107 height 21
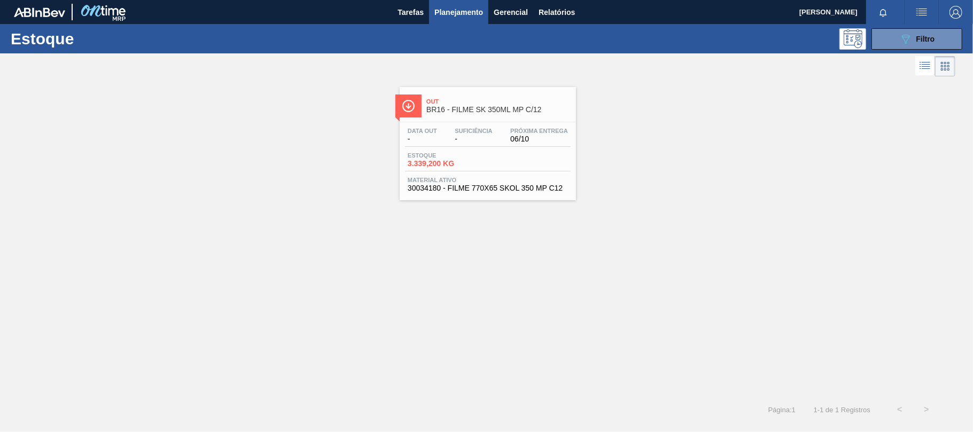
click at [441, 134] on div "Data out - Suficiência - Próxima Entrega 06/10" at bounding box center [488, 137] width 166 height 19
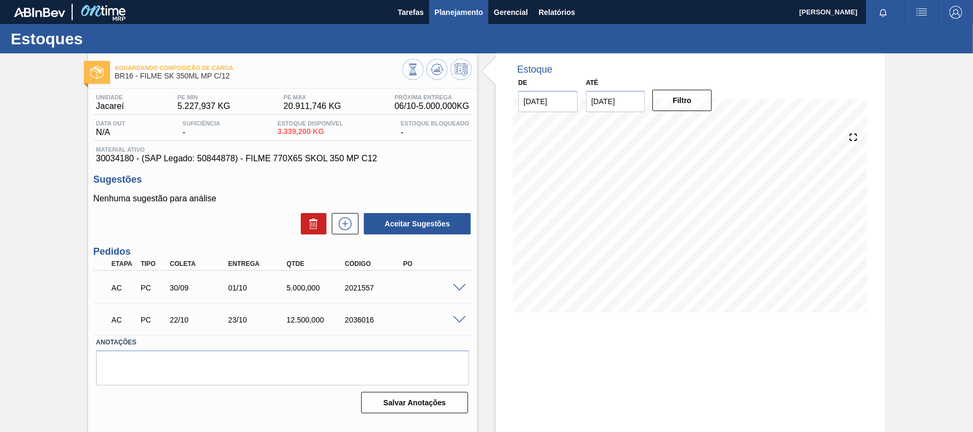
click at [458, 9] on span "Planejamento" at bounding box center [458, 12] width 49 height 13
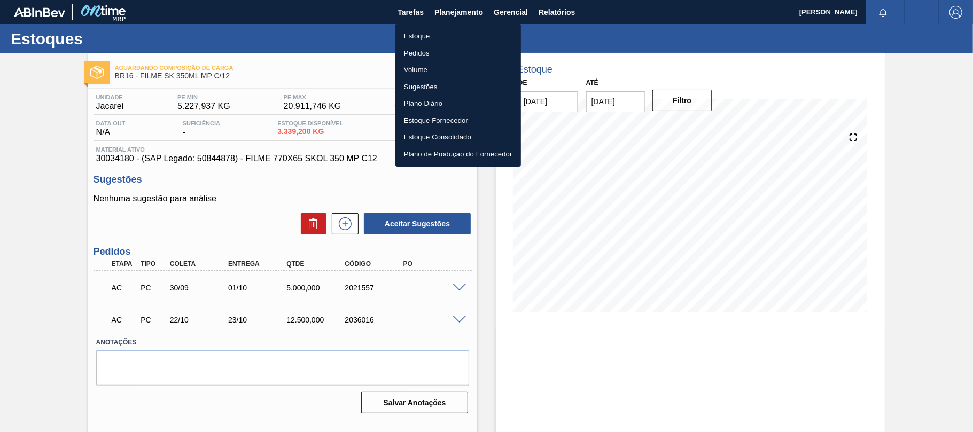
click at [434, 32] on li "Estoque" at bounding box center [458, 36] width 126 height 17
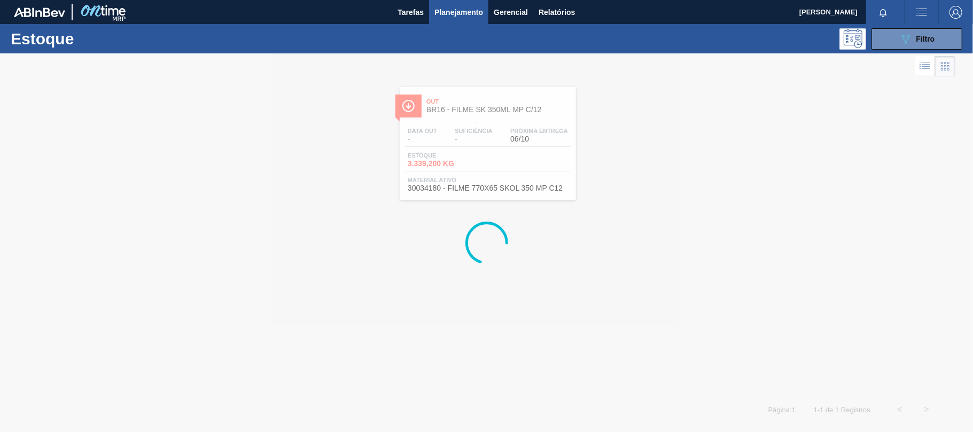
drag, startPoint x: 905, startPoint y: 41, endPoint x: 910, endPoint y: 146, distance: 106.0
click at [902, 41] on icon "089F7B8B-B2A5-4AFE-B5C0-19BA573D28AC" at bounding box center [905, 39] width 13 height 13
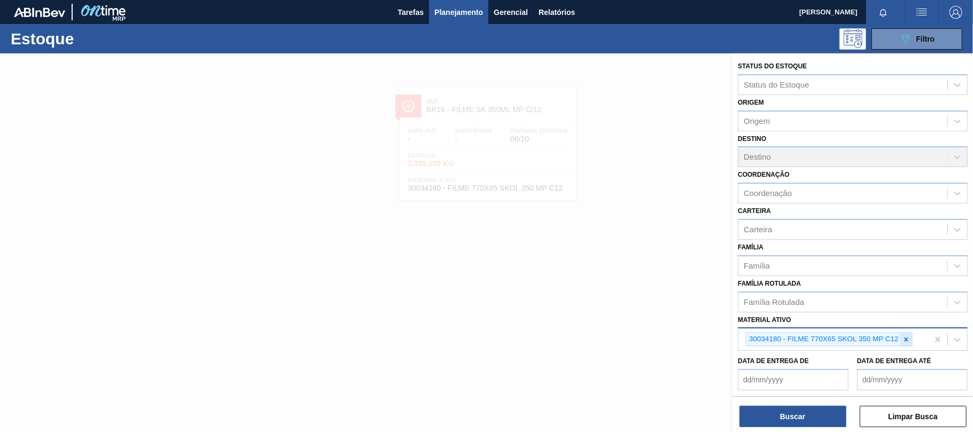
click at [911, 338] on div at bounding box center [906, 339] width 12 height 13
paste ativo "30012583"
type ativo "30012583"
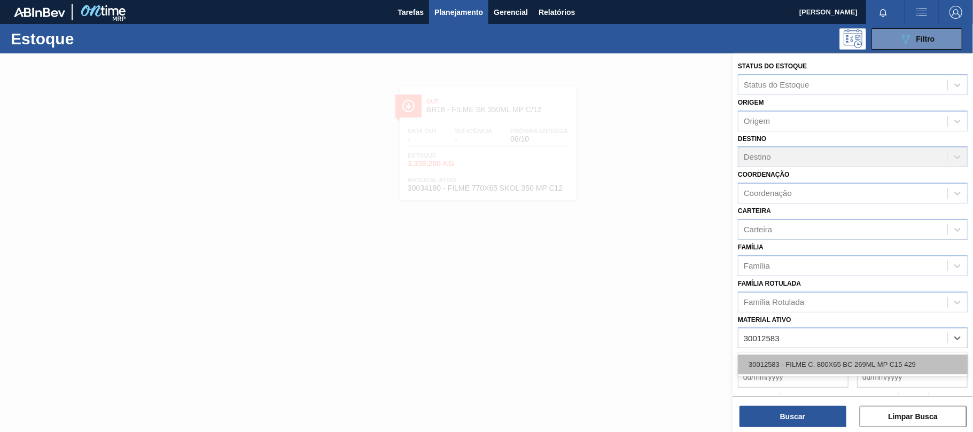
click at [788, 361] on div "30012583 - FILME C. 800X65 BC 269ML MP C15 429" at bounding box center [853, 365] width 230 height 20
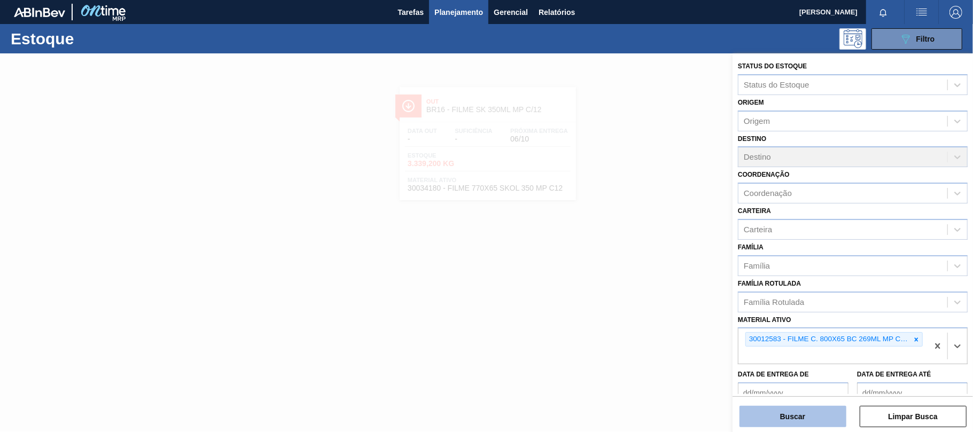
click at [777, 413] on button "Buscar" at bounding box center [792, 416] width 107 height 21
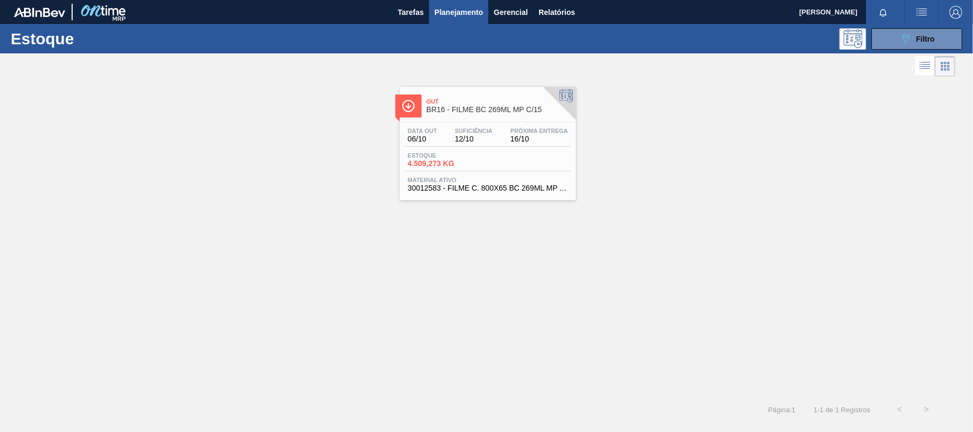
click at [499, 154] on div "Estoque 4.509,273 KG" at bounding box center [488, 161] width 166 height 19
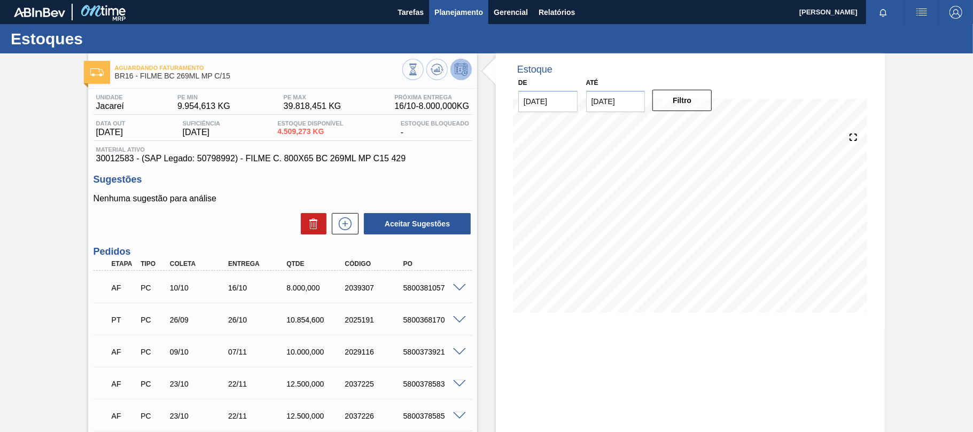
click at [463, 11] on span "Planejamento" at bounding box center [458, 12] width 49 height 13
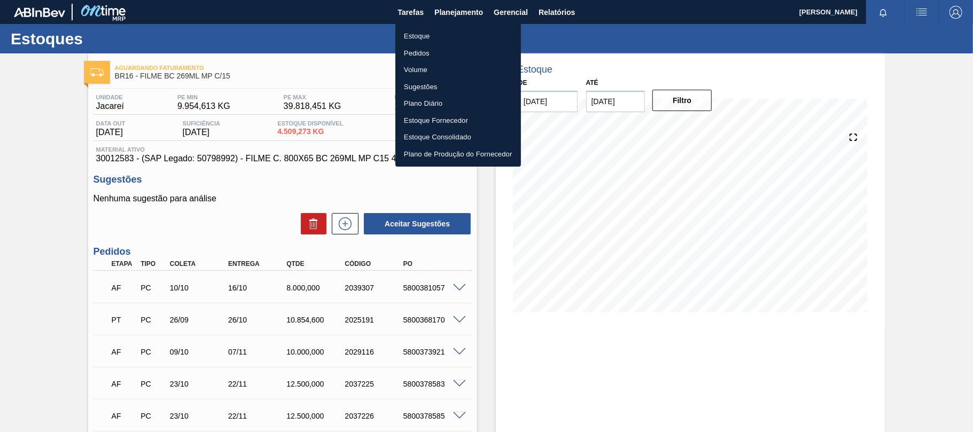
click at [421, 35] on li "Estoque" at bounding box center [458, 36] width 126 height 17
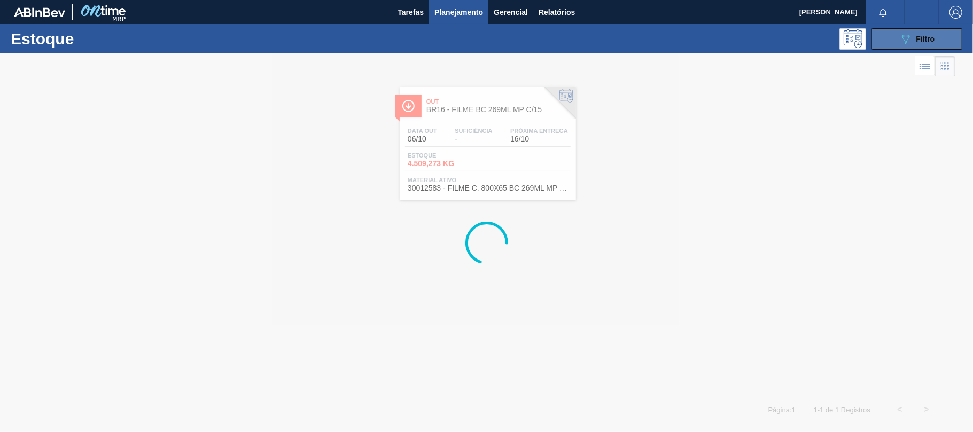
click at [903, 47] on button "089F7B8B-B2A5-4AFE-B5C0-19BA573D28AC Filtro" at bounding box center [916, 38] width 91 height 21
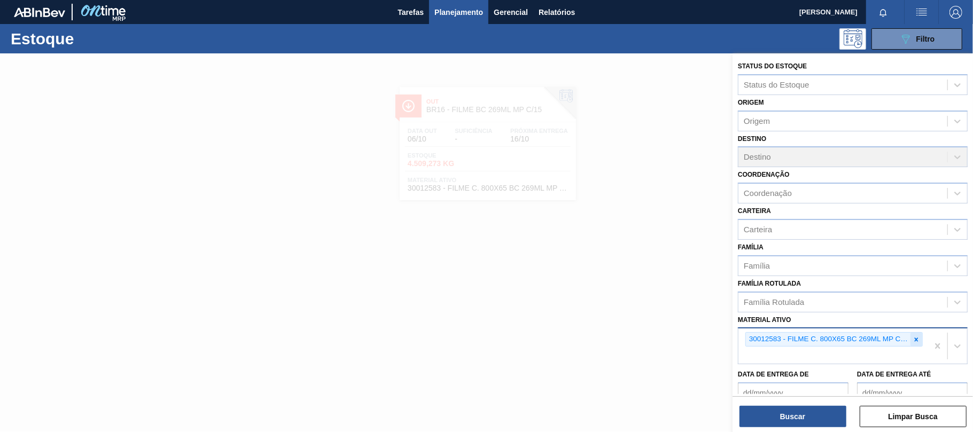
click at [915, 340] on icon at bounding box center [916, 339] width 7 height 7
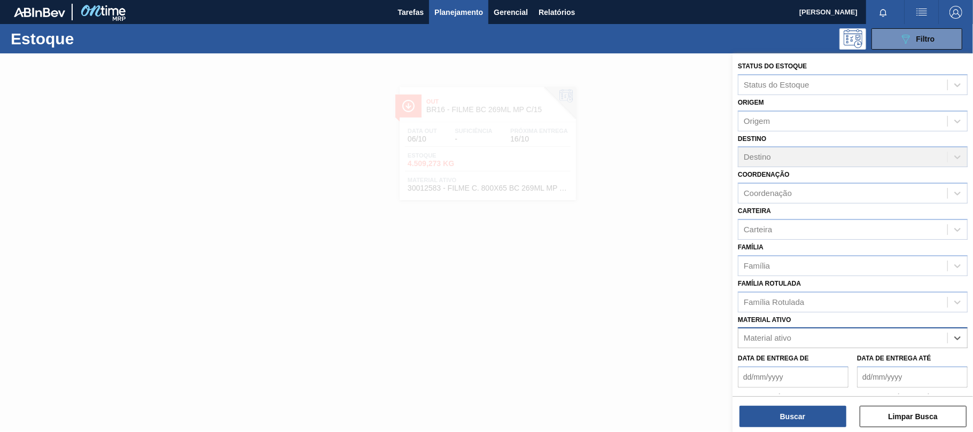
paste ativo "30033934"
type ativo "30033934"
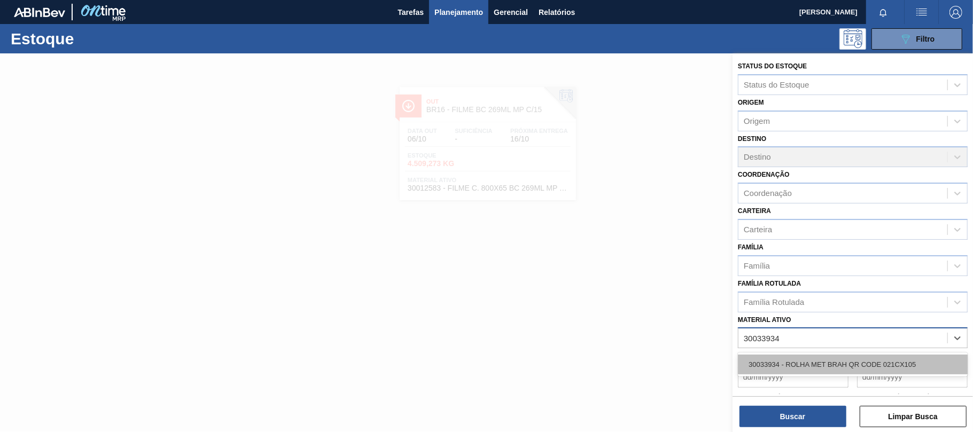
click at [817, 357] on div "30033934 - ROLHA MET BRAH QR CODE 021CX105" at bounding box center [853, 365] width 230 height 20
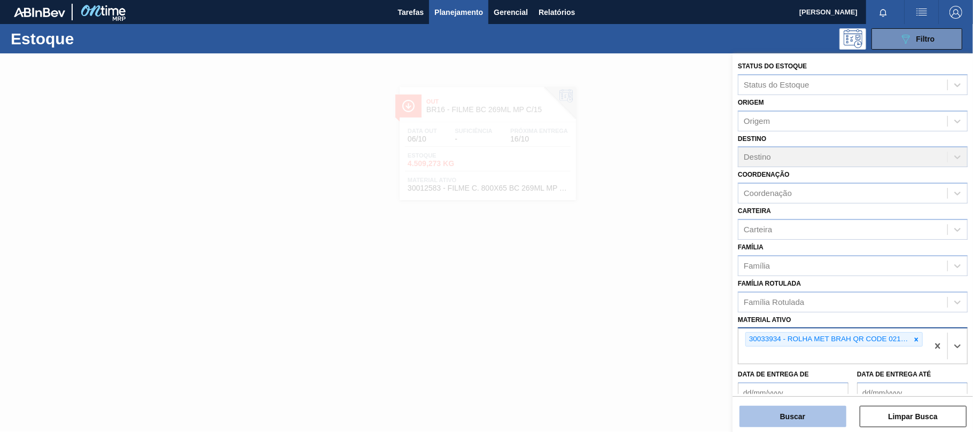
click at [800, 424] on button "Buscar" at bounding box center [792, 416] width 107 height 21
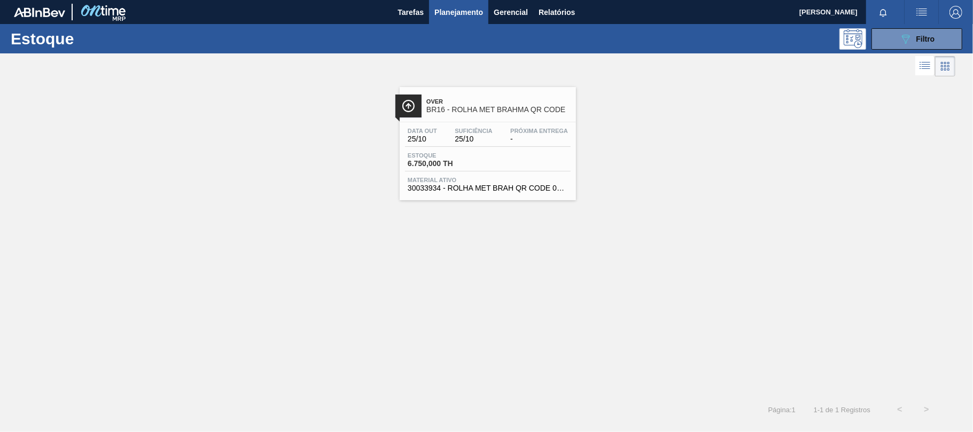
click at [481, 165] on span "6.750,000 TH" at bounding box center [445, 164] width 75 height 8
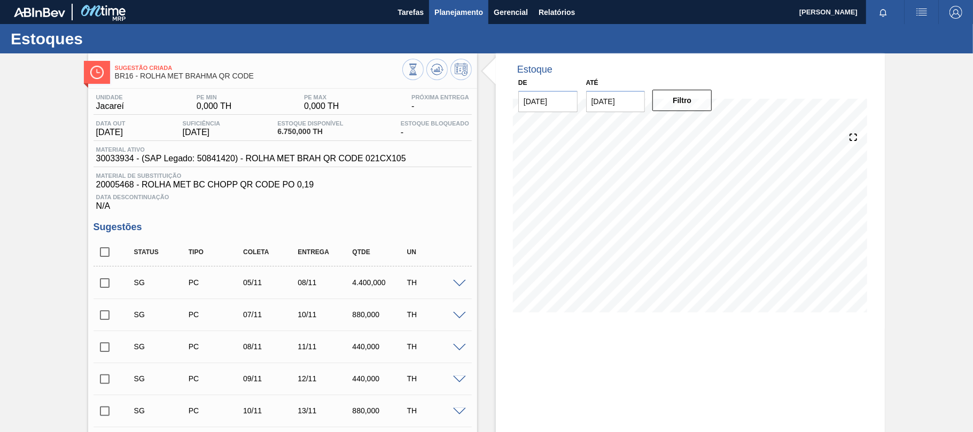
click at [458, 15] on span "Planejamento" at bounding box center [458, 12] width 49 height 13
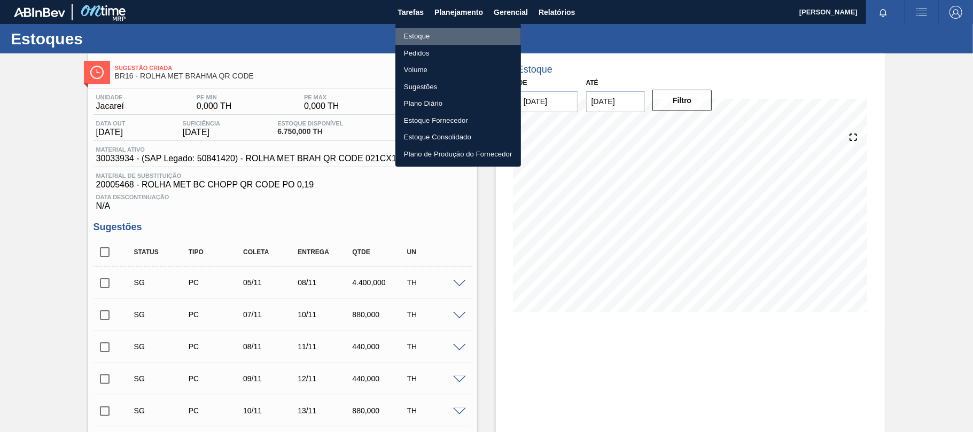
click at [431, 32] on li "Estoque" at bounding box center [458, 36] width 126 height 17
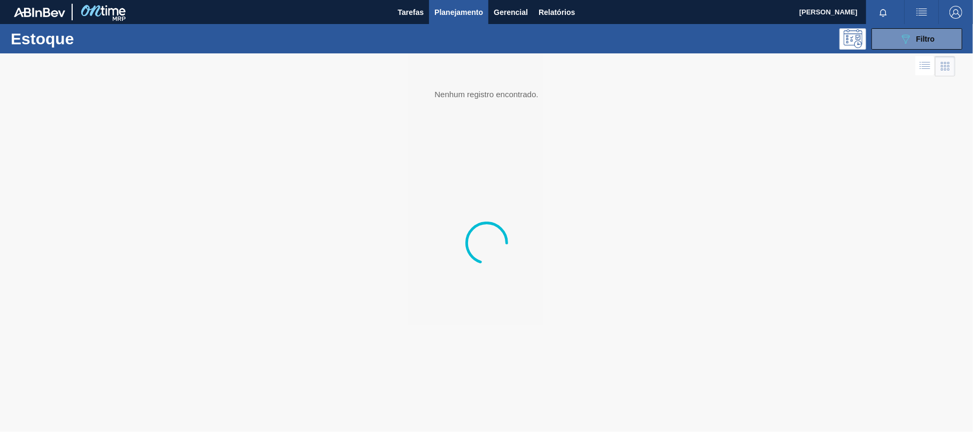
click at [932, 39] on span "Filtro" at bounding box center [925, 39] width 19 height 9
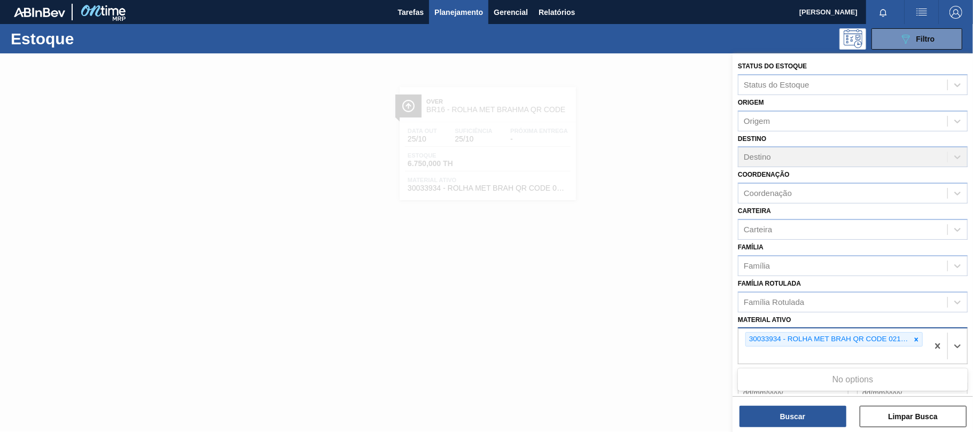
click at [922, 338] on div "30033934 - ROLHA MET BRAH QR CODE 021CX105" at bounding box center [833, 346] width 190 height 35
click at [917, 337] on icon at bounding box center [916, 339] width 7 height 7
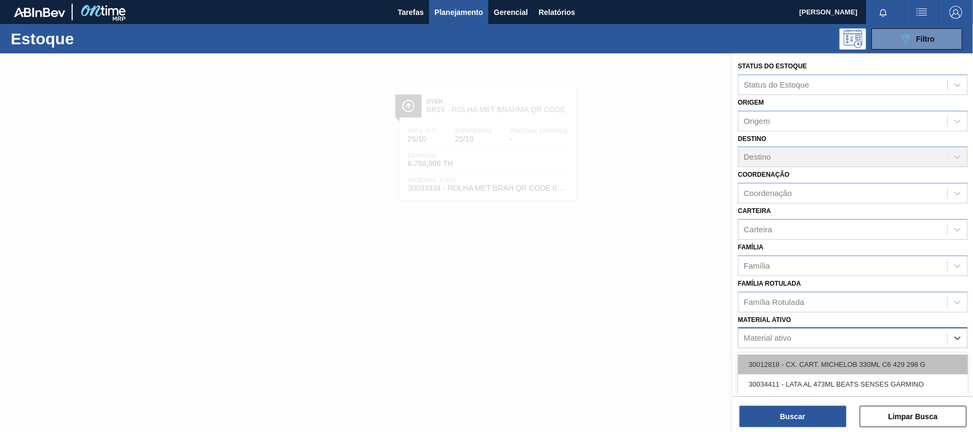
paste ativo "30012739"
type ativo "30012739"
click at [835, 364] on div "30012739 - CX. PAP. ORIG 300ML WA 300ML PROP 429" at bounding box center [853, 365] width 230 height 20
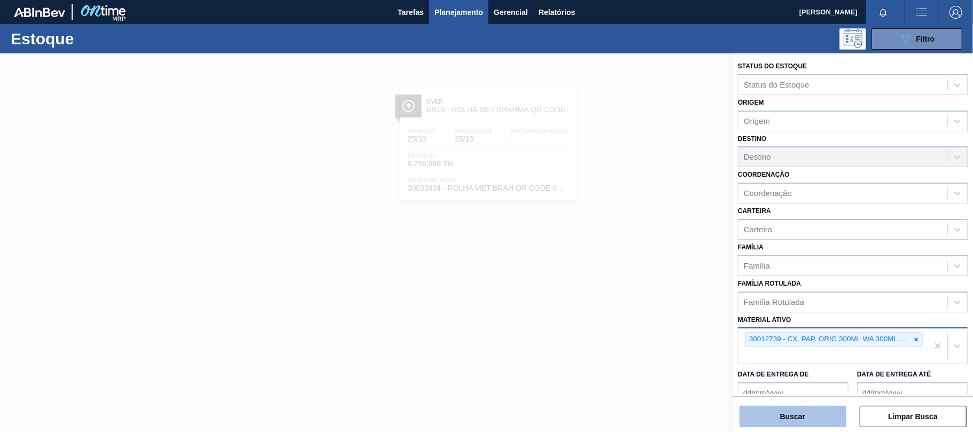
click at [810, 417] on button "Buscar" at bounding box center [792, 416] width 107 height 21
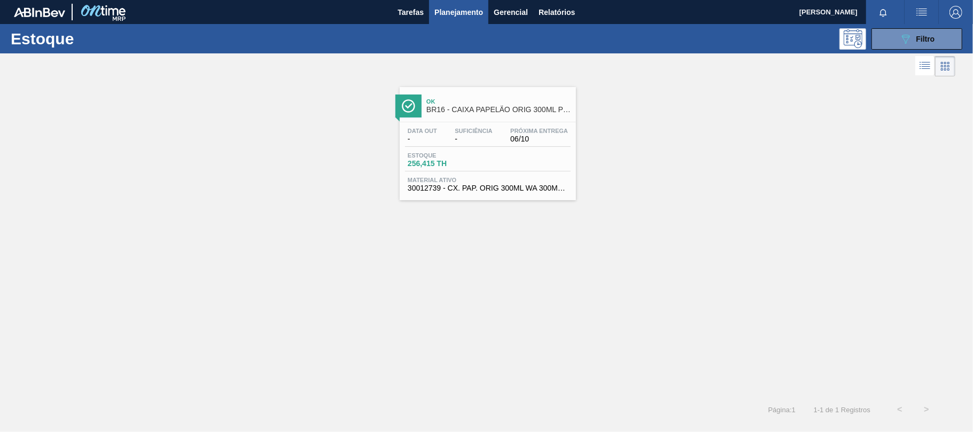
click at [441, 161] on span "256,415 TH" at bounding box center [445, 164] width 75 height 8
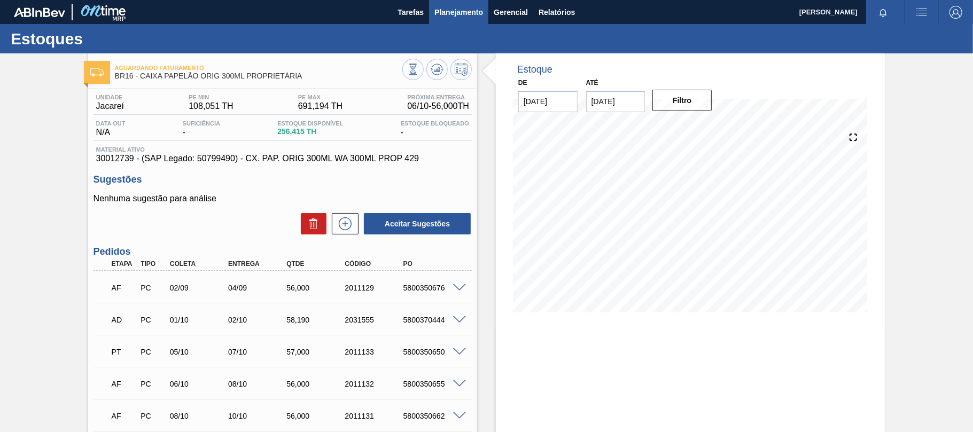
click at [480, 18] on button "Planejamento" at bounding box center [458, 12] width 59 height 24
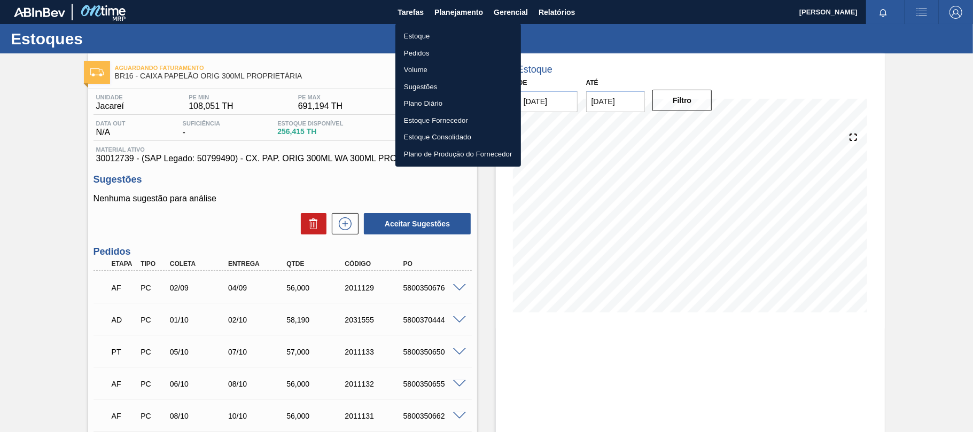
click at [420, 34] on li "Estoque" at bounding box center [458, 36] width 126 height 17
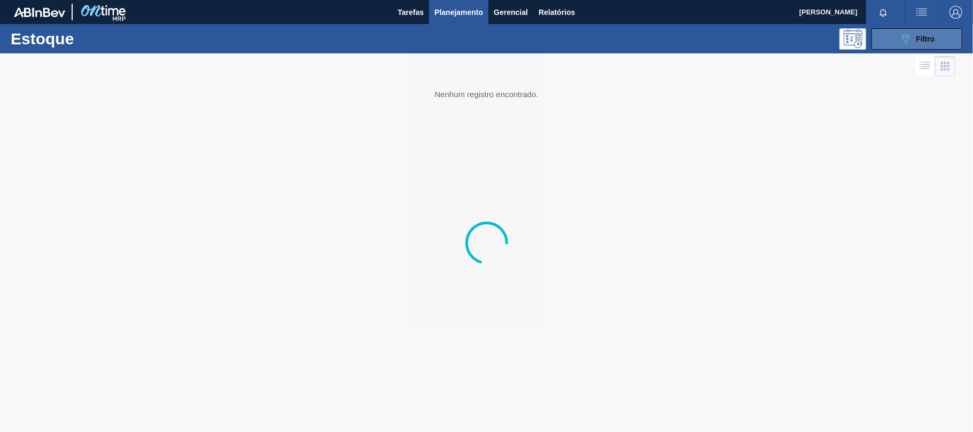
click at [882, 43] on button "089F7B8B-B2A5-4AFE-B5C0-19BA573D28AC Filtro" at bounding box center [916, 38] width 91 height 21
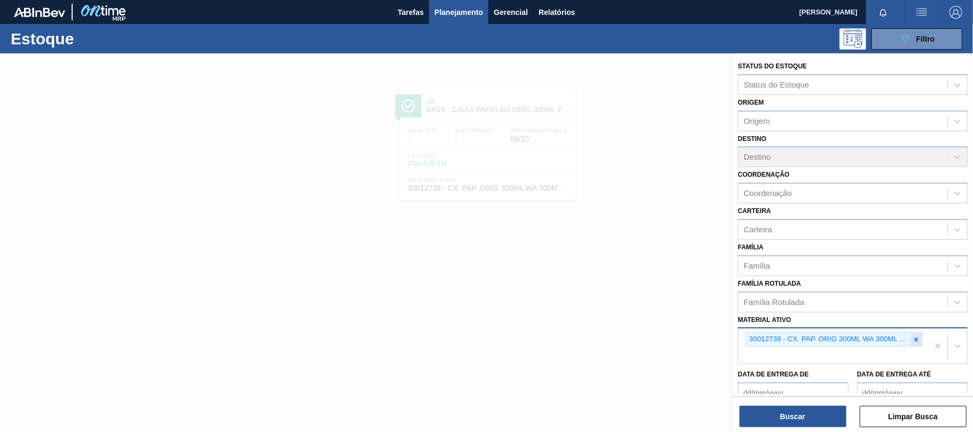
click at [918, 341] on icon at bounding box center [916, 339] width 7 height 7
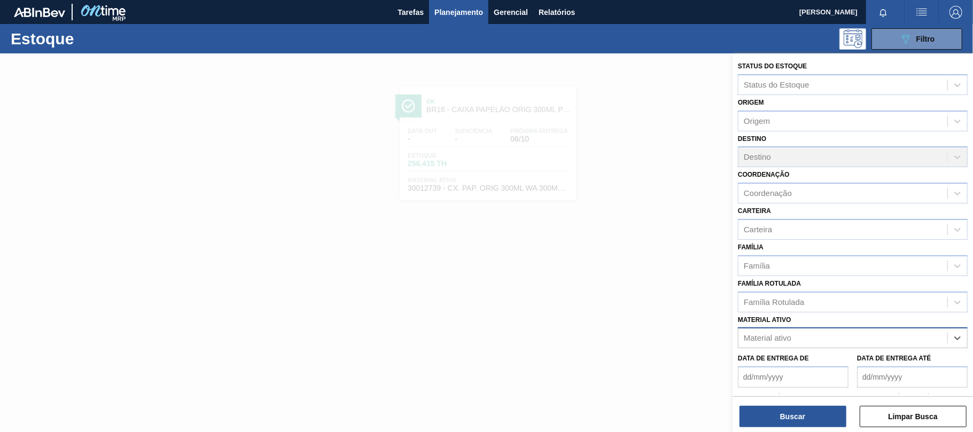
paste ativo "30034418"
type ativo "30034418"
drag, startPoint x: 838, startPoint y: 364, endPoint x: 830, endPoint y: 368, distance: 8.8
click at [838, 363] on div "30034418 - CX CARTAO SENSES GARMINO 269ML LN C6" at bounding box center [853, 365] width 230 height 20
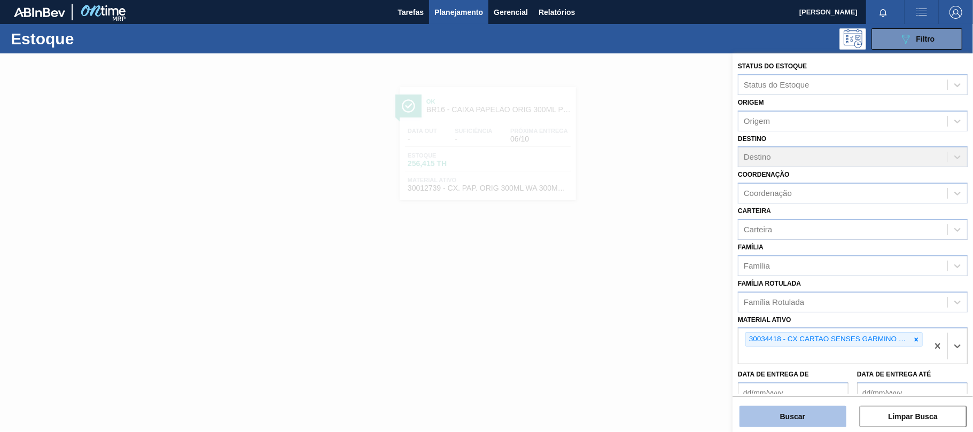
click at [827, 409] on button "Buscar" at bounding box center [792, 416] width 107 height 21
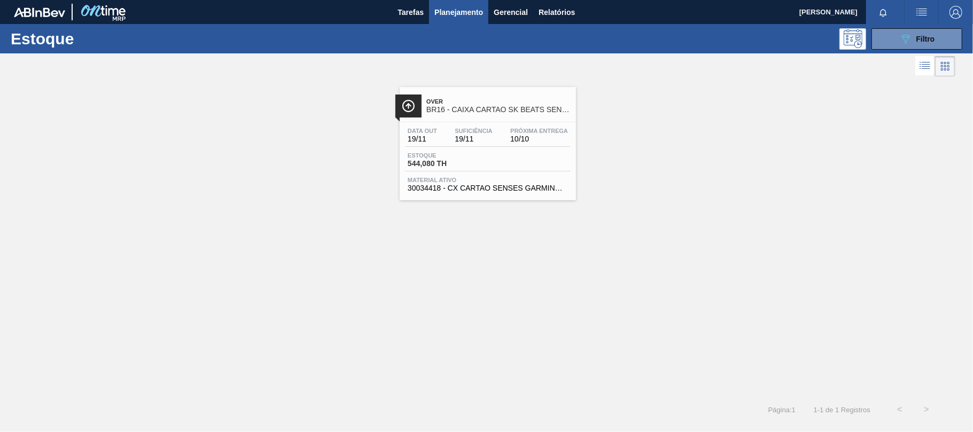
click at [516, 153] on div "Estoque 544,080 TH" at bounding box center [488, 161] width 166 height 19
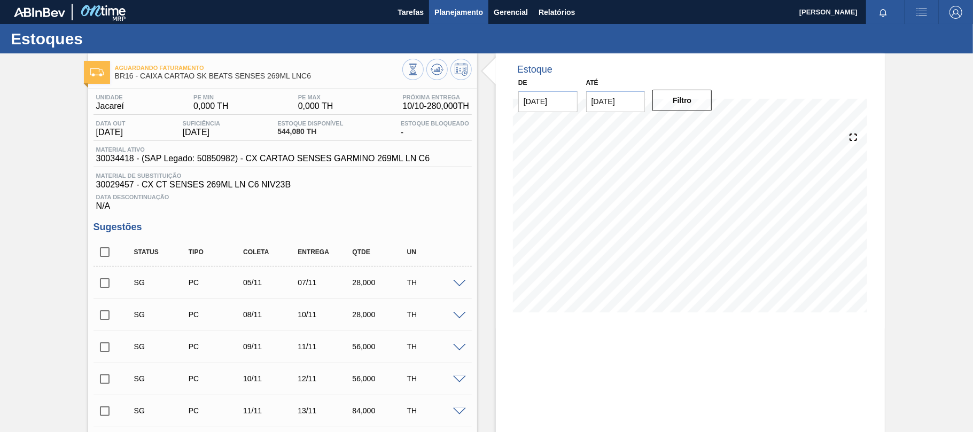
click at [462, 18] on span "Planejamento" at bounding box center [458, 12] width 49 height 13
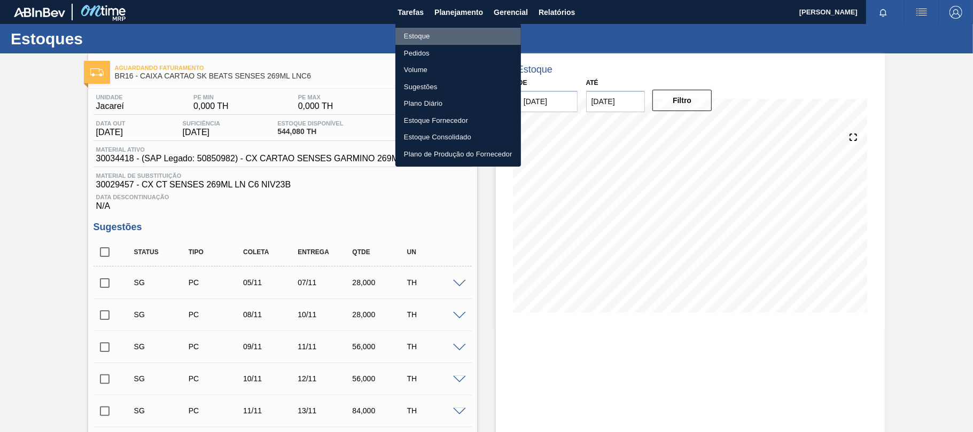
click at [441, 32] on li "Estoque" at bounding box center [458, 36] width 126 height 17
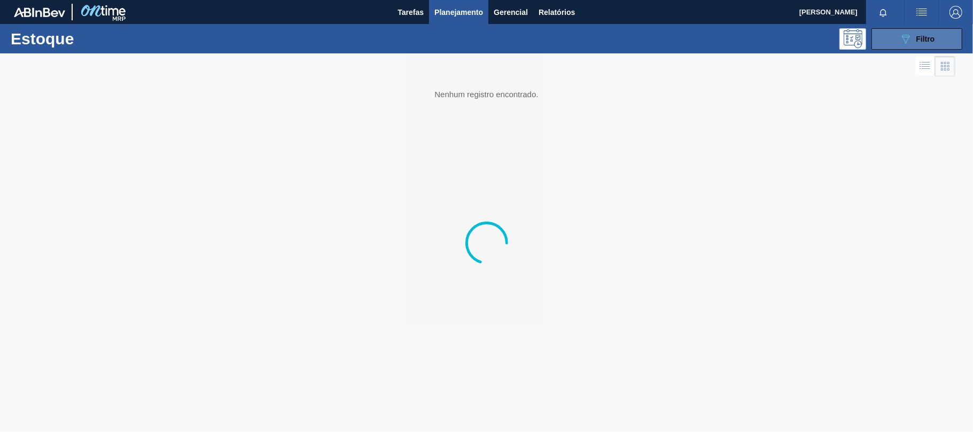
click at [910, 43] on icon "089F7B8B-B2A5-4AFE-B5C0-19BA573D28AC" at bounding box center [905, 39] width 13 height 13
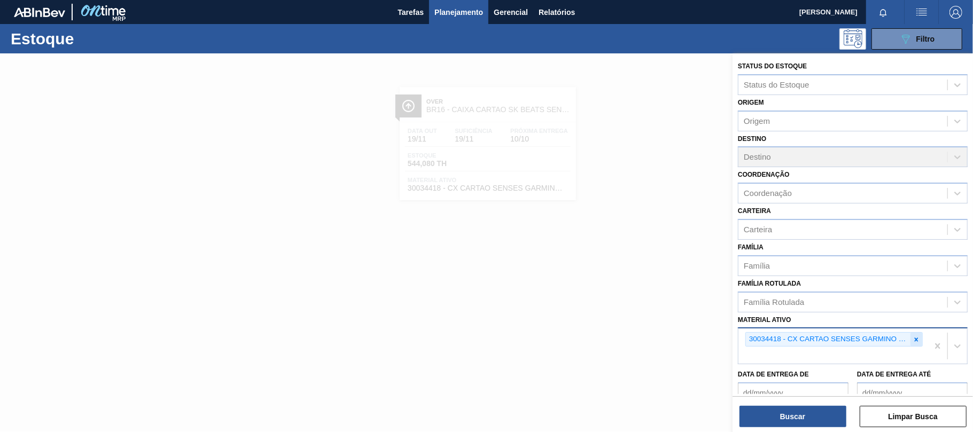
click at [915, 339] on icon at bounding box center [917, 340] width 4 height 4
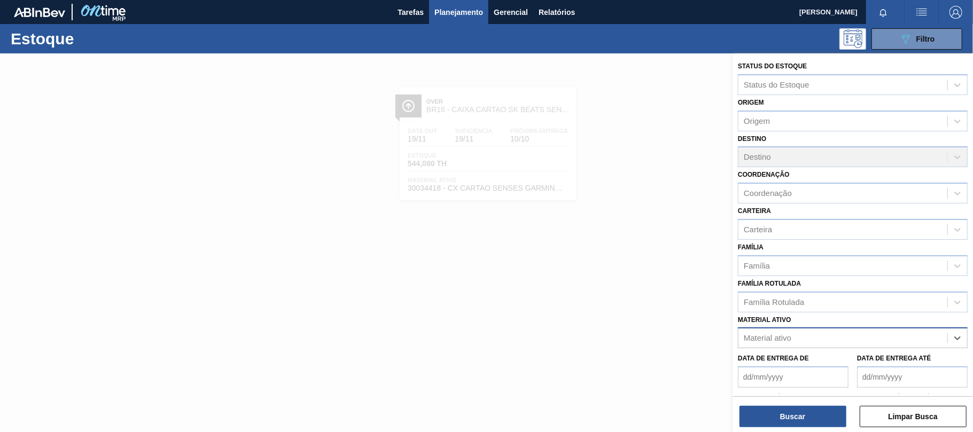
paste ativo "30033730"
type ativo "30033730"
click at [828, 357] on div "30033730 - CX CARTAO GT 269ML LN C6 NIV25" at bounding box center [853, 365] width 230 height 20
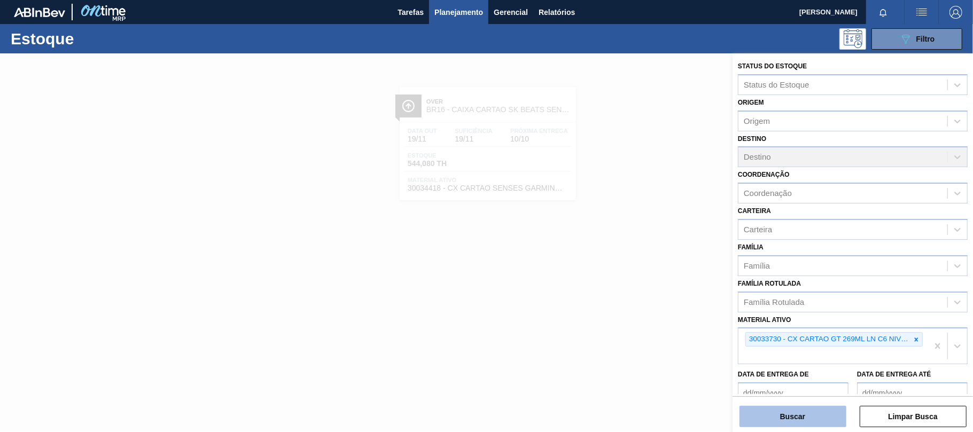
click at [805, 419] on button "Buscar" at bounding box center [792, 416] width 107 height 21
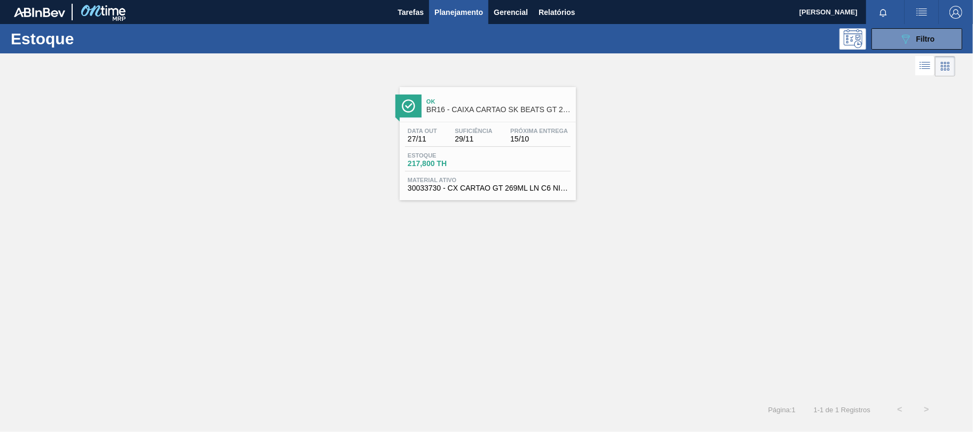
click at [503, 160] on div "Estoque 217,800 TH" at bounding box center [488, 161] width 166 height 19
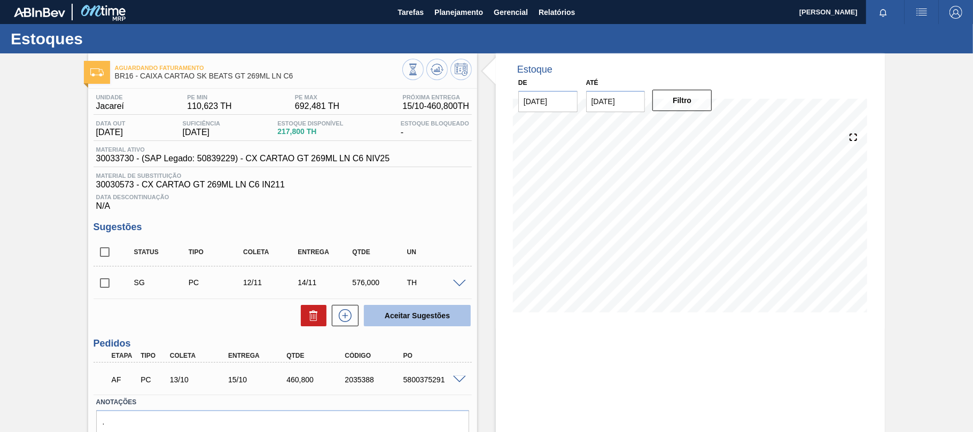
scroll to position [51, 0]
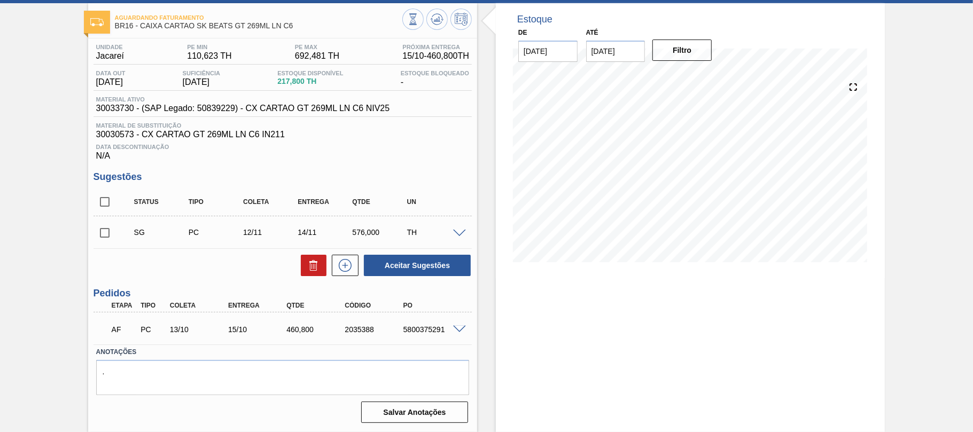
click at [460, 330] on span at bounding box center [459, 330] width 13 height 8
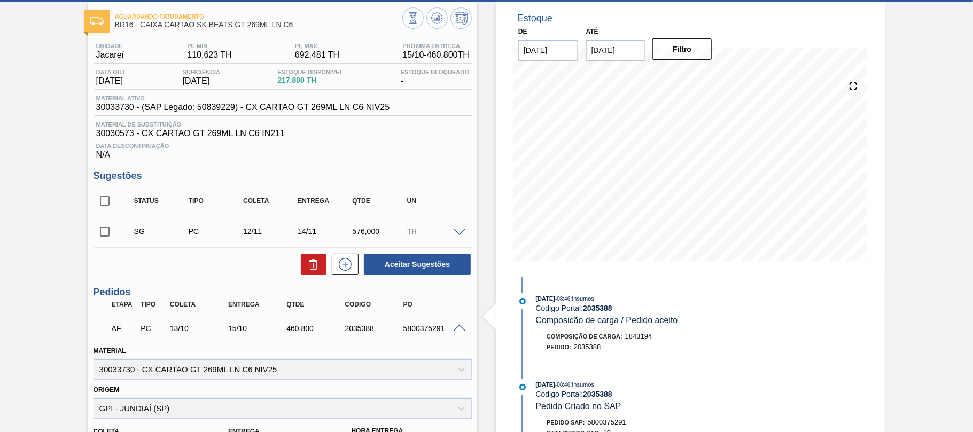
scroll to position [0, 0]
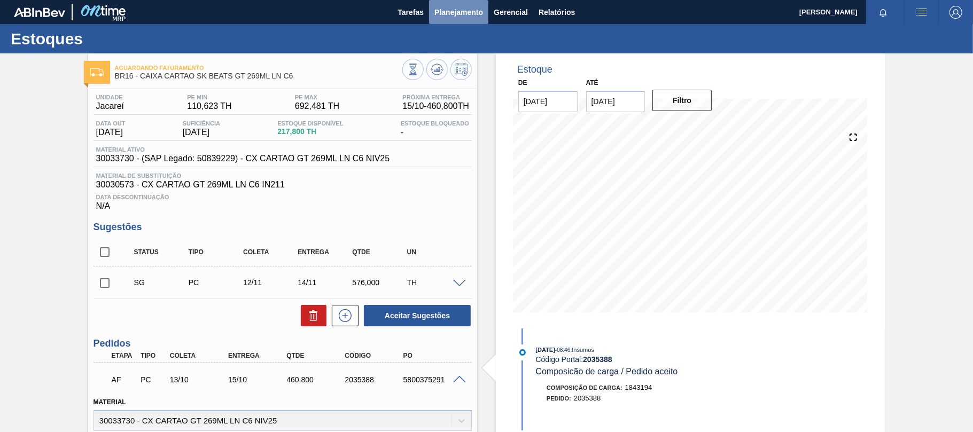
click at [443, 22] on button "Planejamento" at bounding box center [458, 12] width 59 height 24
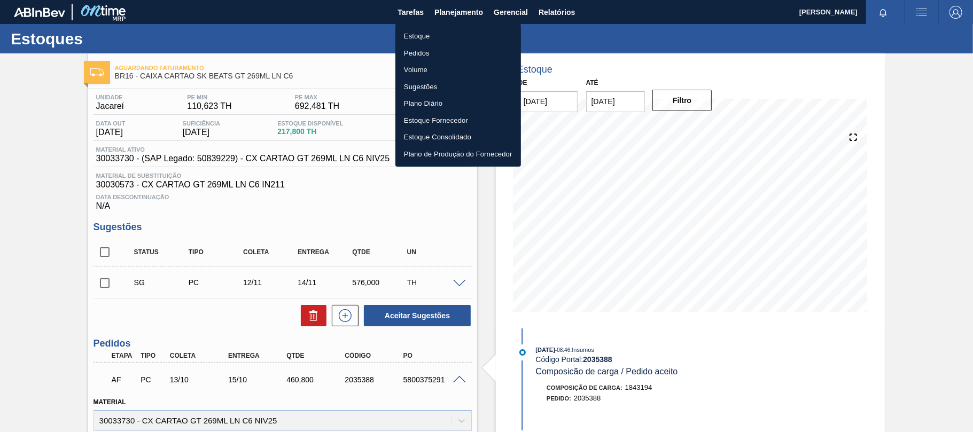
click at [424, 36] on li "Estoque" at bounding box center [458, 36] width 126 height 17
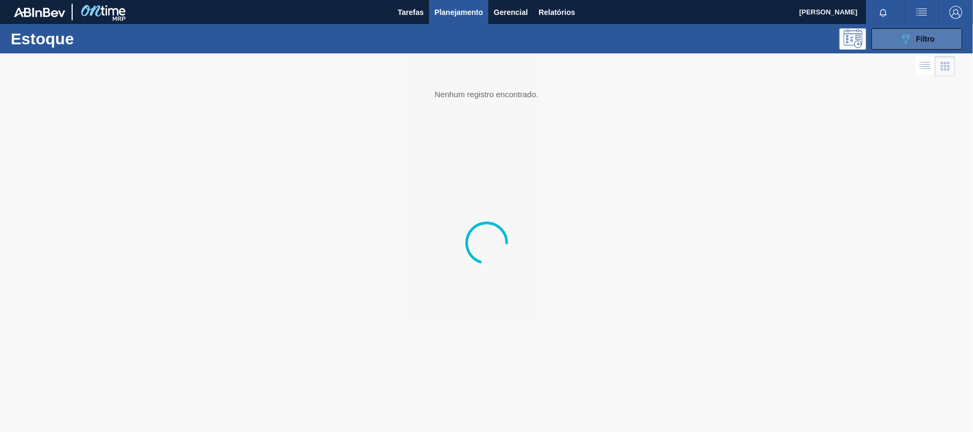
click at [901, 31] on button "089F7B8B-B2A5-4AFE-B5C0-19BA573D28AC Filtro" at bounding box center [916, 38] width 91 height 21
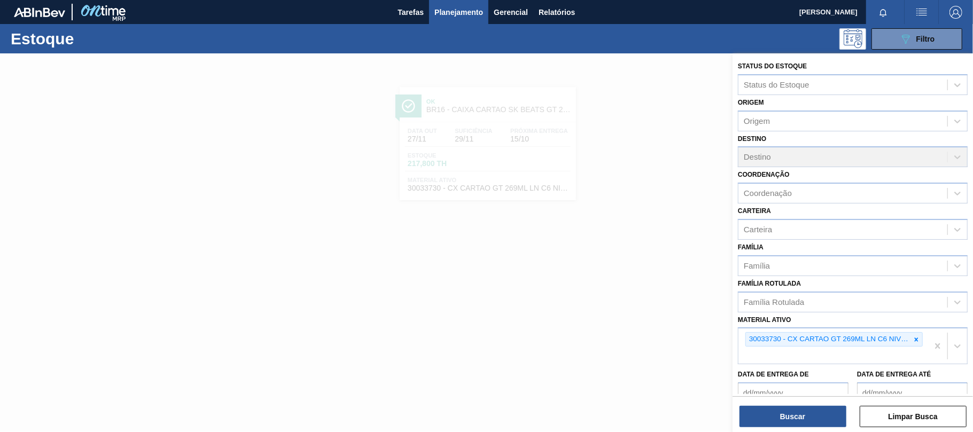
click at [915, 338] on icon at bounding box center [917, 340] width 4 height 4
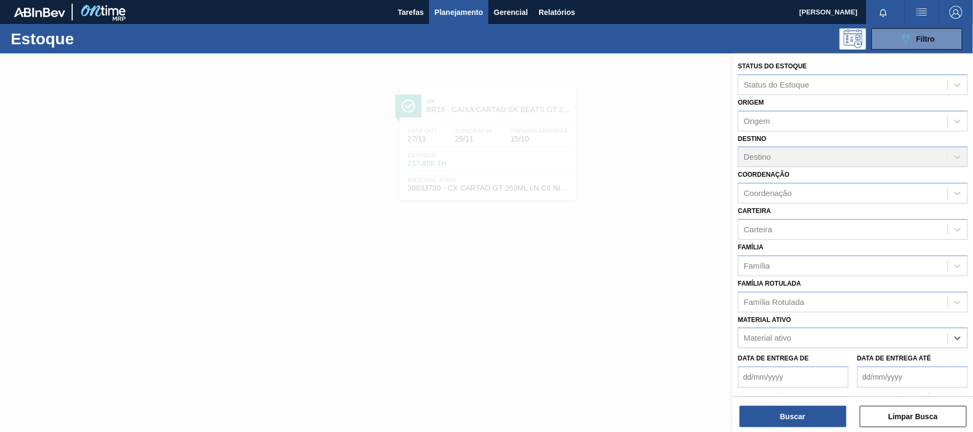
paste ativo "30031881"
type ativo "30031881"
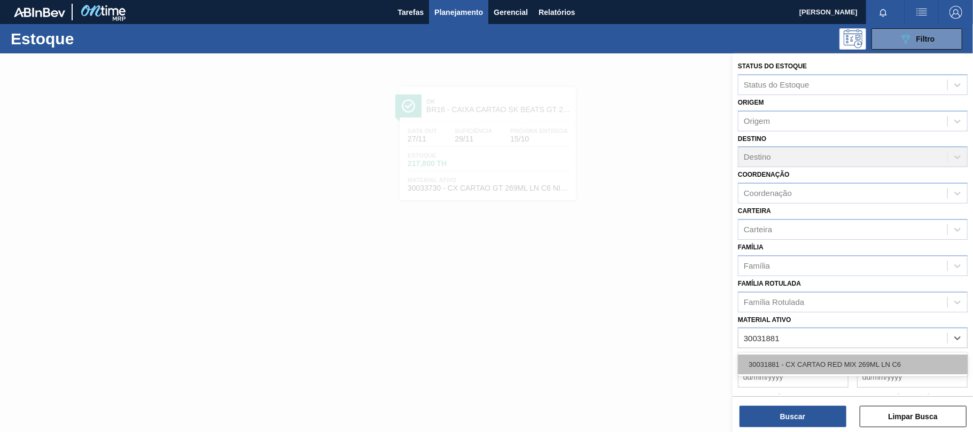
click at [844, 368] on div "30031881 - CX CARTAO RED MIX 269ML LN C6" at bounding box center [853, 365] width 230 height 20
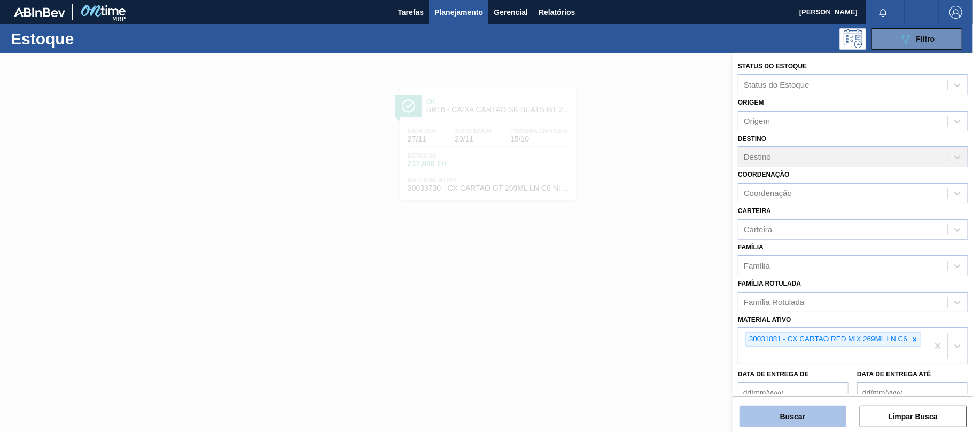
click at [820, 411] on button "Buscar" at bounding box center [792, 416] width 107 height 21
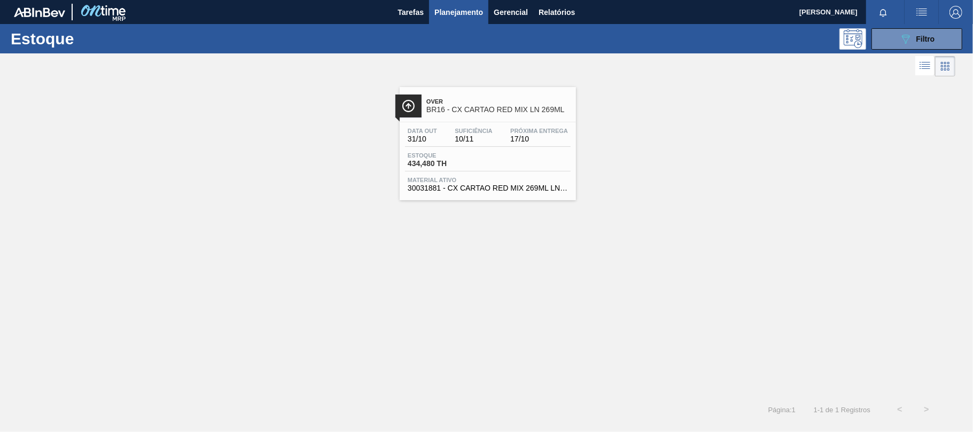
click at [493, 136] on div "Suficiência 10/11" at bounding box center [473, 135] width 43 height 15
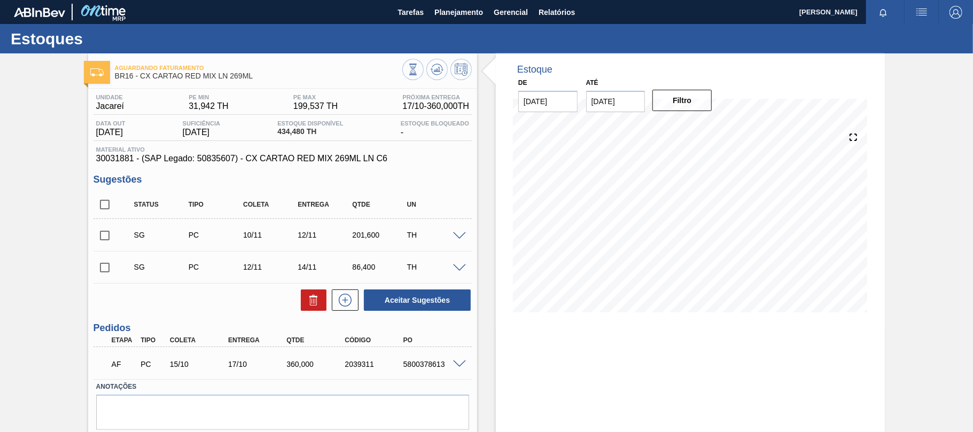
click at [443, 370] on div "AF PC 15/10 17/10 360,000 2039311 5800378613" at bounding box center [280, 363] width 350 height 21
click at [420, 368] on div "5800378613" at bounding box center [433, 364] width 65 height 9
copy div "5800378613"
